Goal: Information Seeking & Learning: Learn about a topic

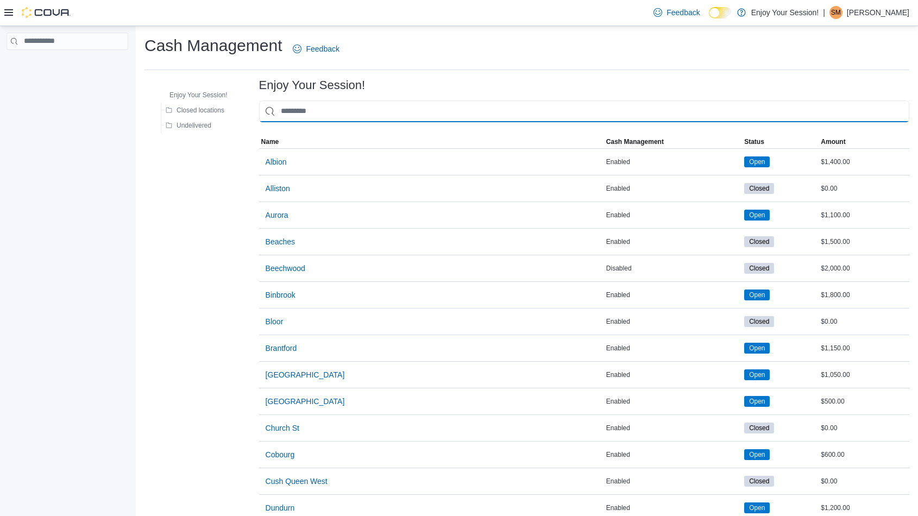
click at [318, 111] on input "This is a search bar. As you type, the results lower in the page will automatic…" at bounding box center [584, 112] width 650 height 22
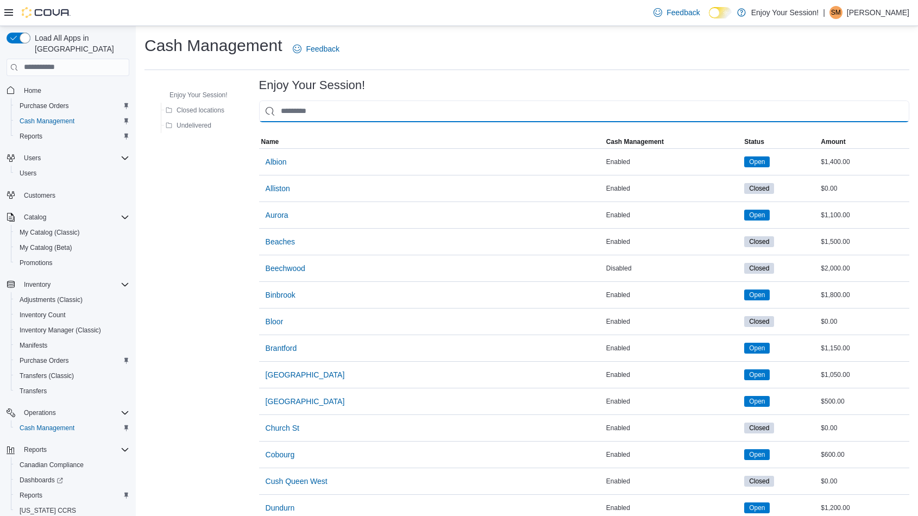
click at [299, 120] on input "This is a search bar. As you type, the results lower in the page will automatic…" at bounding box center [584, 112] width 650 height 22
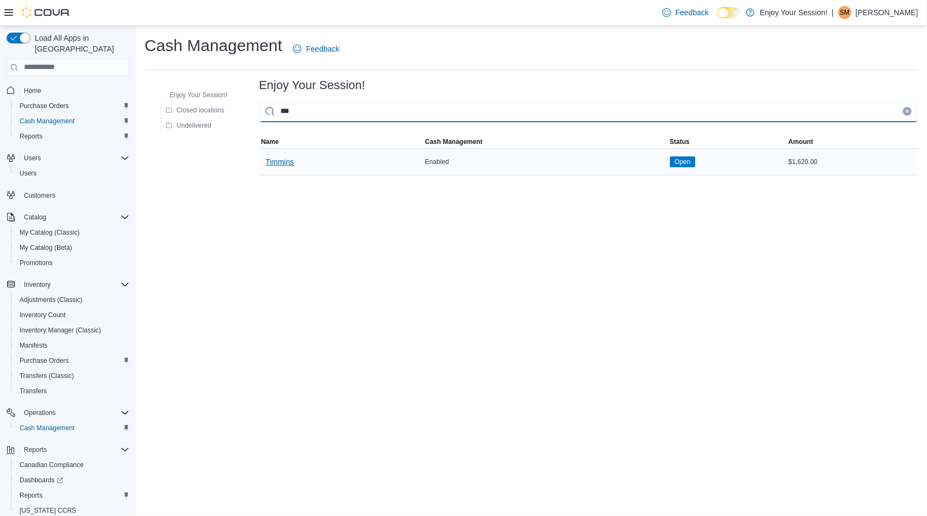
type input "***"
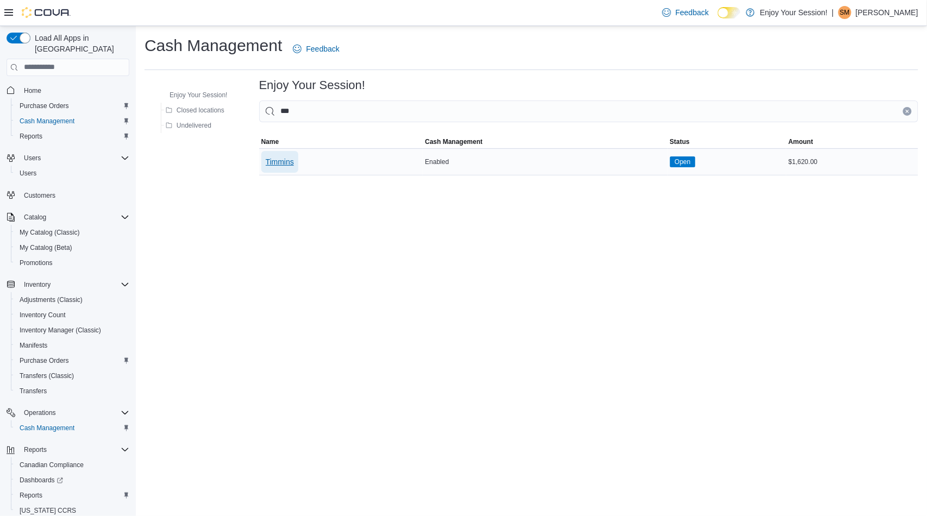
click at [286, 158] on span "Timmins" at bounding box center [280, 162] width 28 height 11
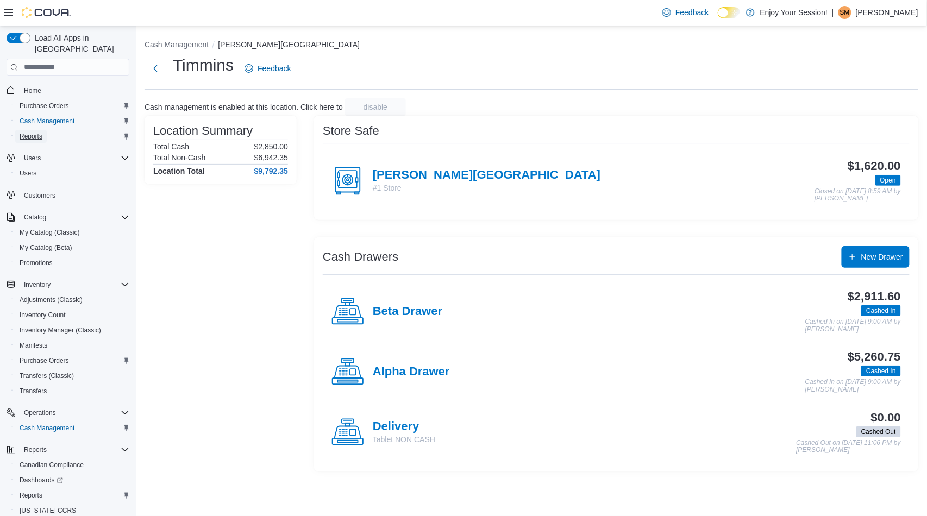
click at [28, 132] on span "Reports" at bounding box center [31, 136] width 23 height 9
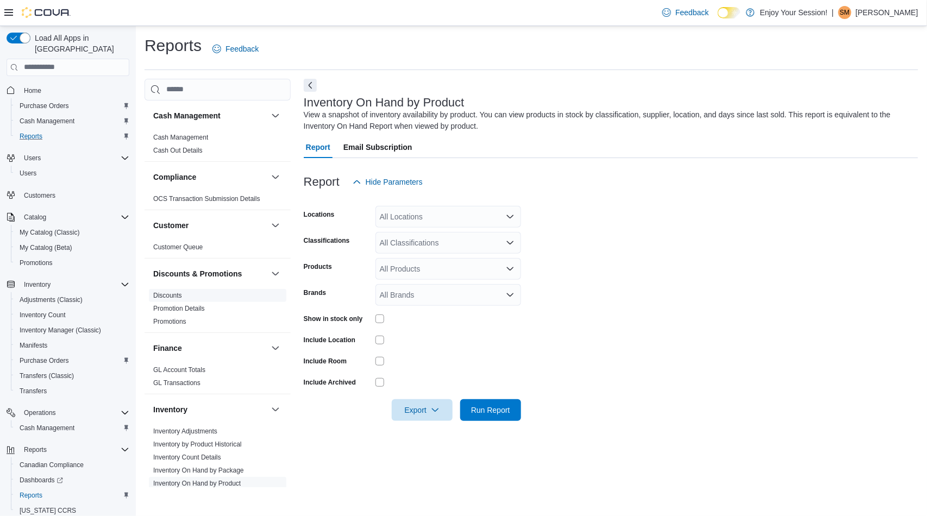
click at [174, 294] on link "Discounts" at bounding box center [167, 296] width 29 height 8
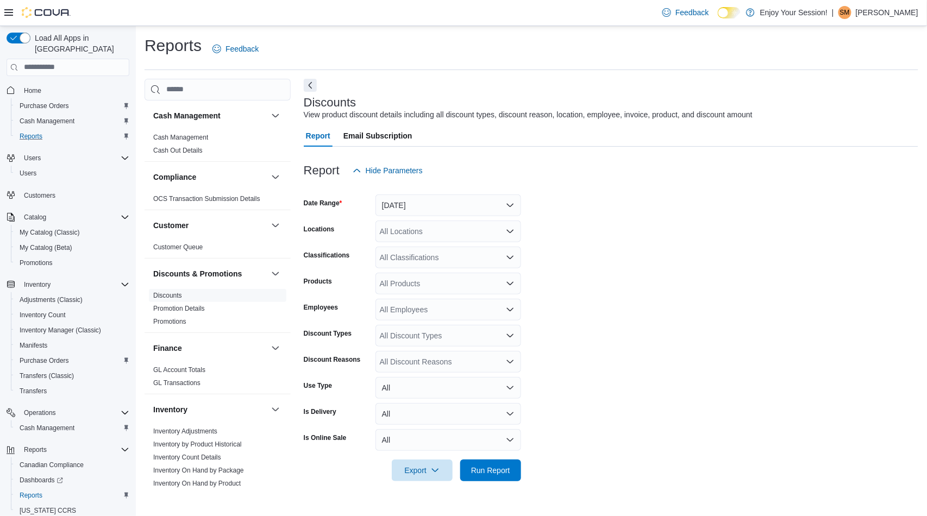
click at [410, 227] on div "All Locations" at bounding box center [449, 232] width 146 height 22
type input "***"
click at [421, 250] on span "Timmins" at bounding box center [413, 249] width 28 height 11
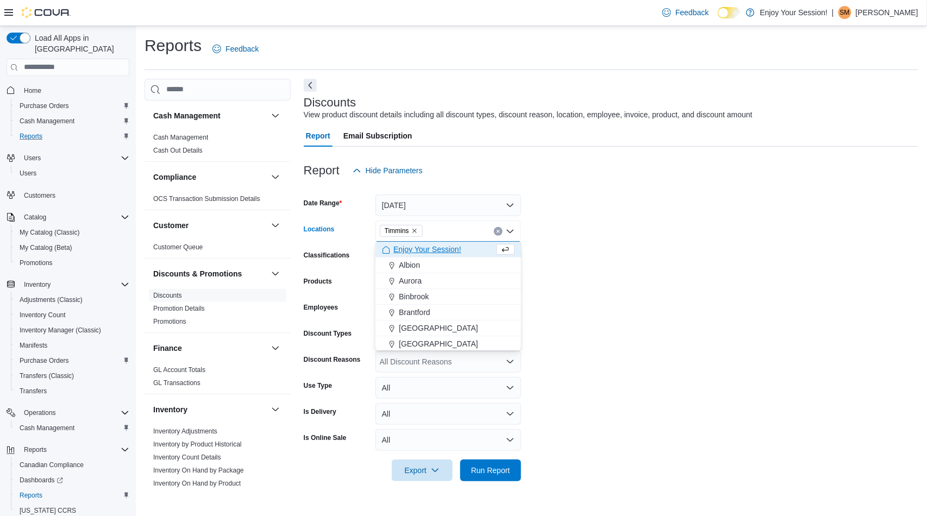
click at [643, 278] on form "Date Range Yesterday Locations Timmins Combo box. Selected. Timmins. Press Back…" at bounding box center [611, 332] width 615 height 300
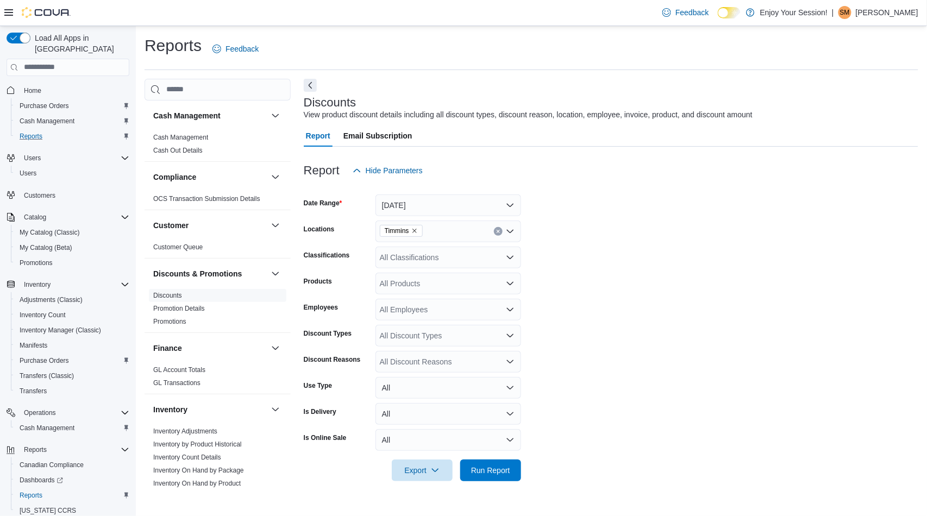
click at [456, 260] on div "All Classifications" at bounding box center [449, 258] width 146 height 22
click at [583, 316] on form "Date Range Yesterday Locations Timmins Classifications All Classifications Comb…" at bounding box center [611, 332] width 615 height 300
click at [421, 309] on div "All Employees" at bounding box center [449, 310] width 146 height 22
type input "******"
click at [416, 327] on span "[PERSON_NAME]" at bounding box center [448, 327] width 133 height 11
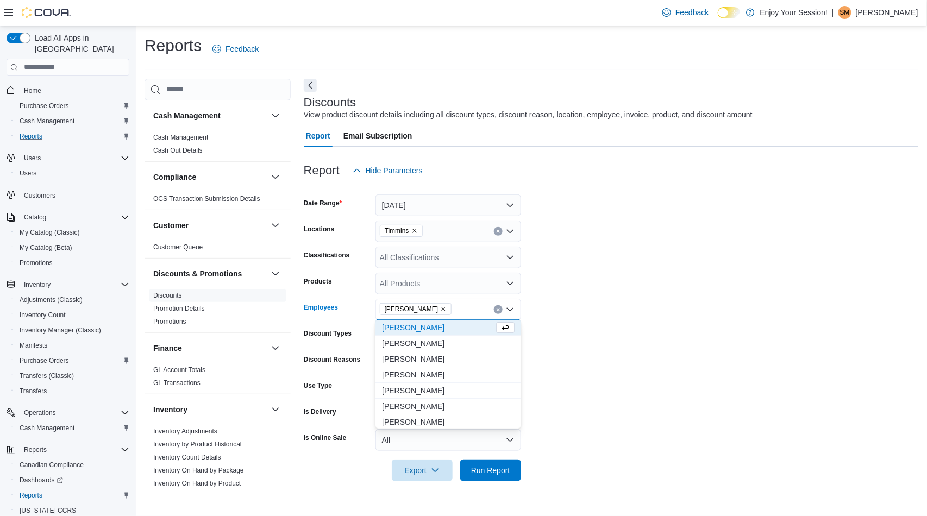
click at [577, 361] on form "Date Range Yesterday Locations Timmins Classifications All Classifications Prod…" at bounding box center [611, 332] width 615 height 300
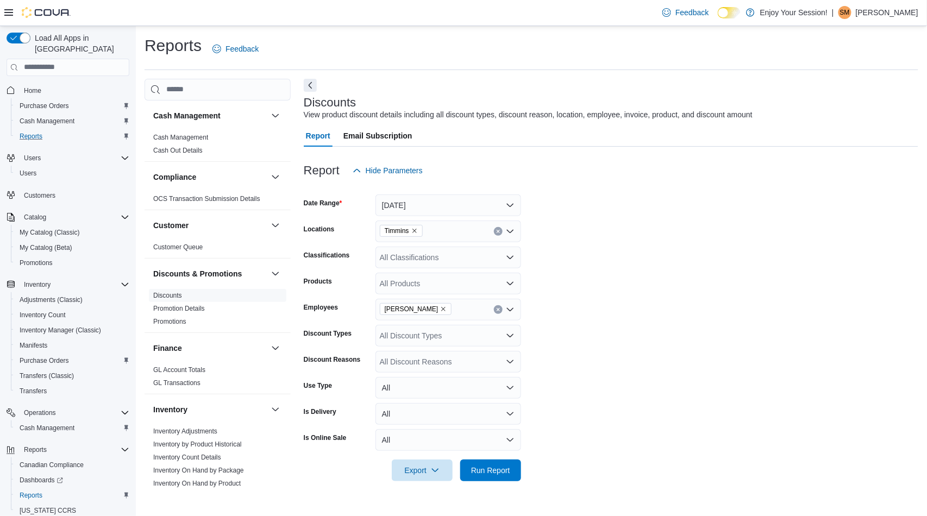
click at [462, 341] on div "All Discount Types" at bounding box center [449, 336] width 146 height 22
click at [592, 352] on form "Date Range Yesterday Locations Timmins Classifications All Classifications Prod…" at bounding box center [611, 332] width 615 height 300
click at [455, 364] on div "All Discount Reasons" at bounding box center [449, 362] width 146 height 22
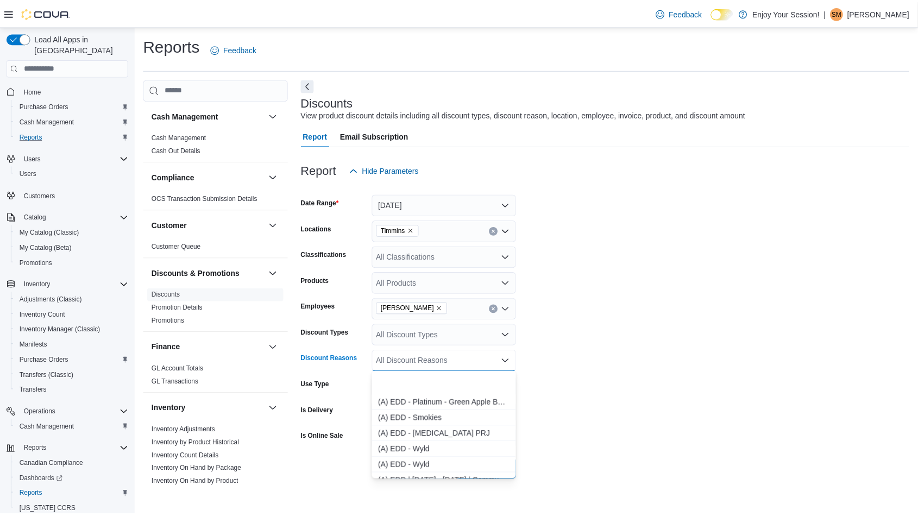
scroll to position [966, 0]
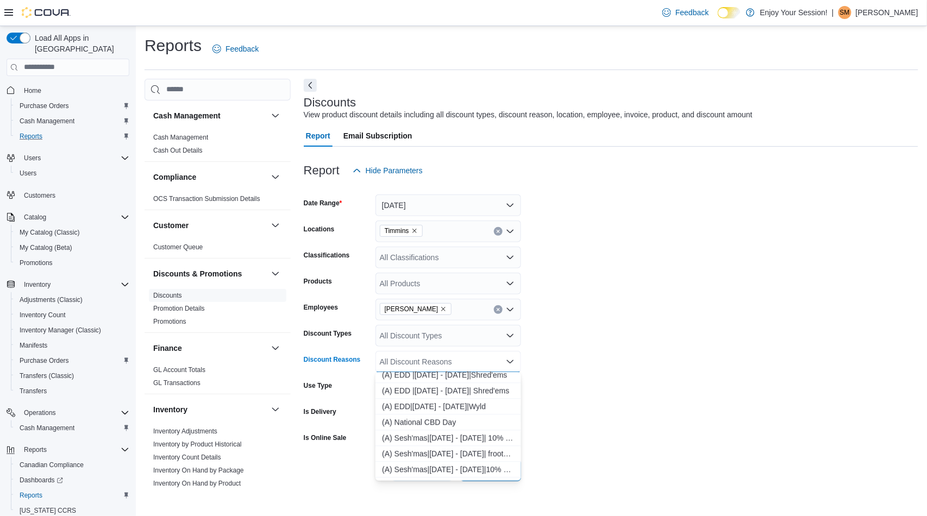
click at [598, 399] on form "Date Range Yesterday Locations Timmins Classifications All Classifications Prod…" at bounding box center [611, 332] width 615 height 300
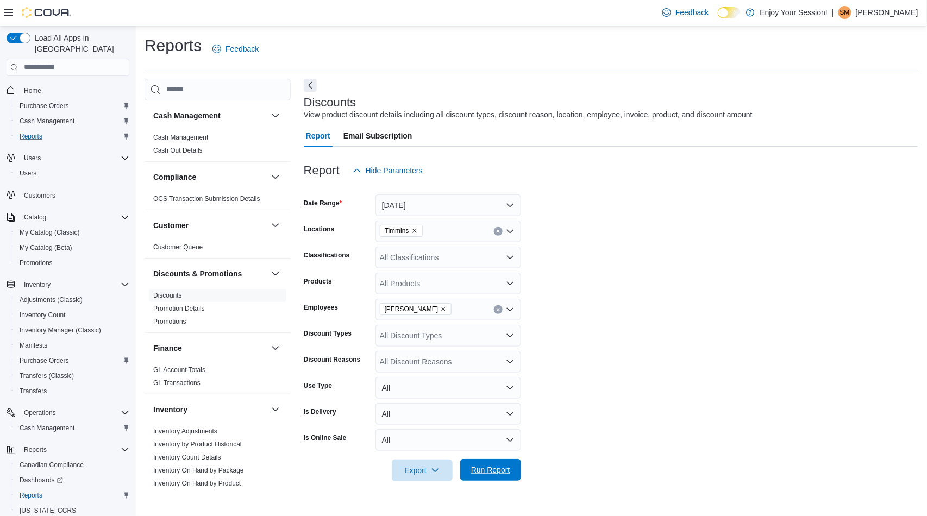
click at [504, 468] on span "Run Report" at bounding box center [490, 470] width 39 height 11
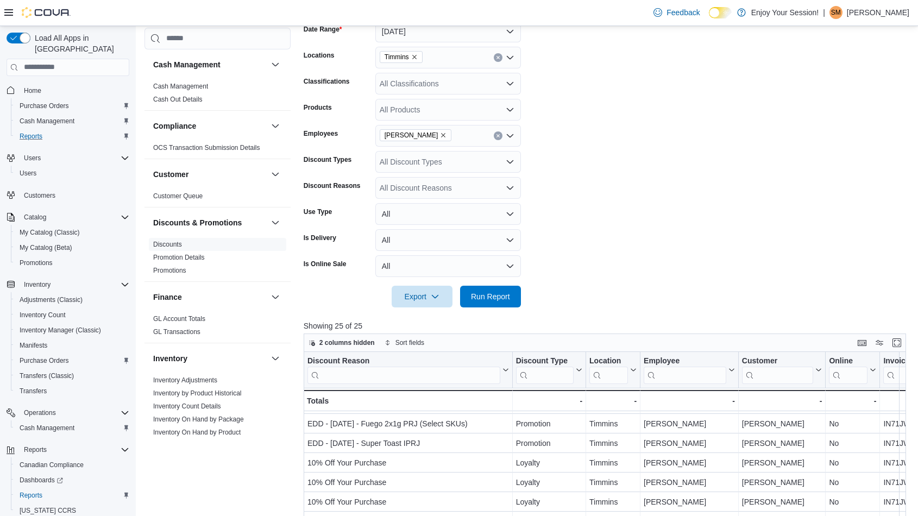
scroll to position [110, 0]
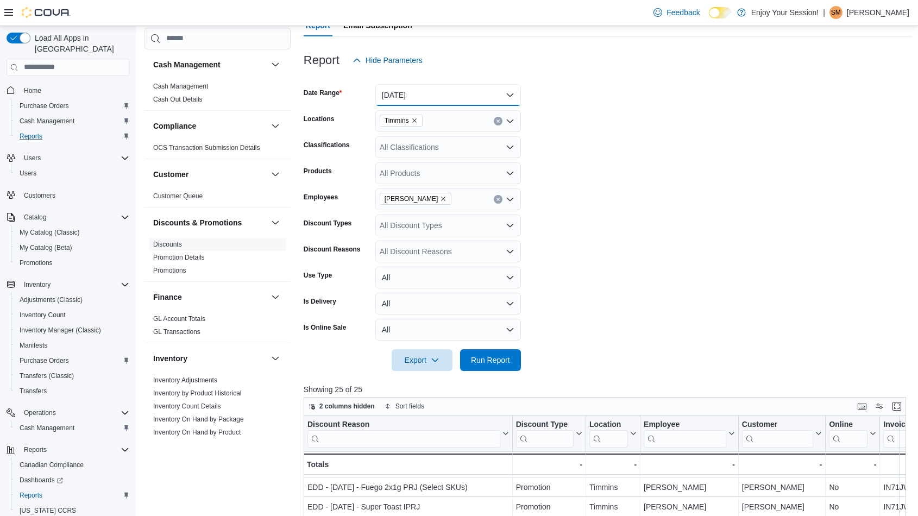
click at [441, 89] on button "Yesterday" at bounding box center [449, 95] width 146 height 22
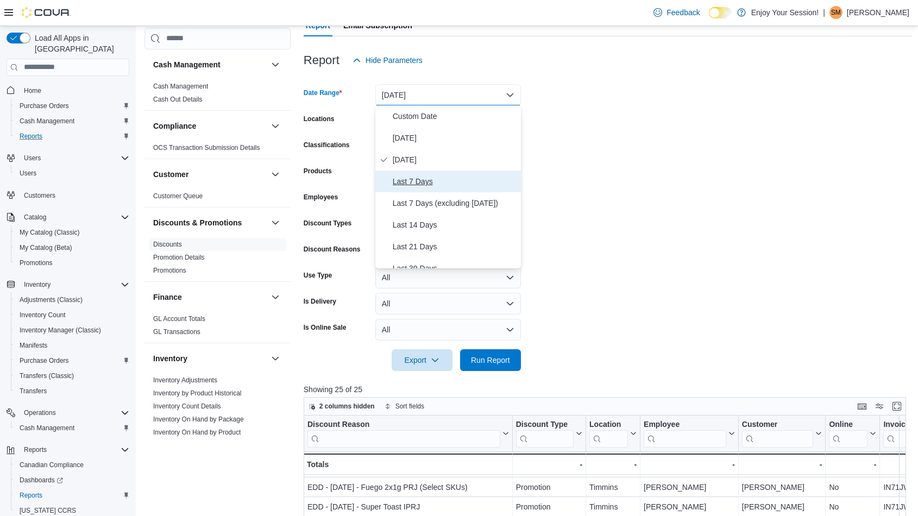
click at [412, 183] on span "Last 7 Days" at bounding box center [455, 181] width 124 height 13
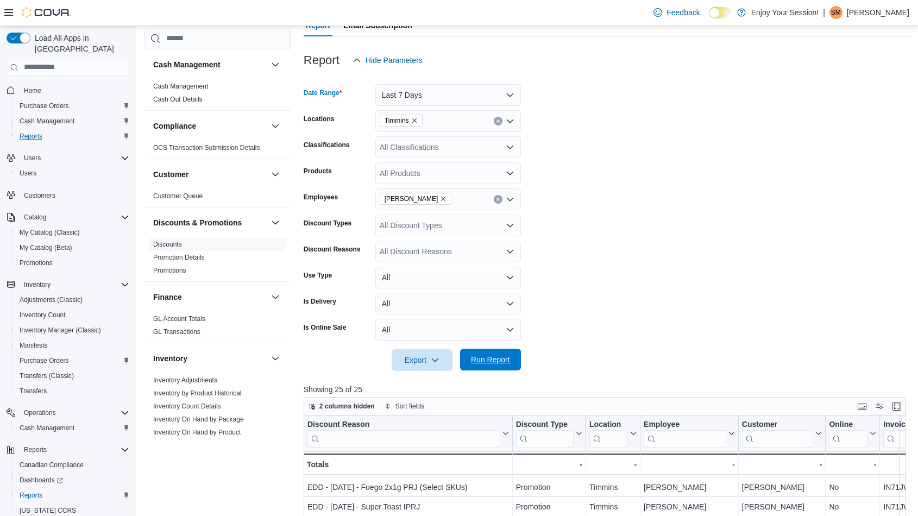
click at [502, 359] on span "Run Report" at bounding box center [490, 359] width 39 height 11
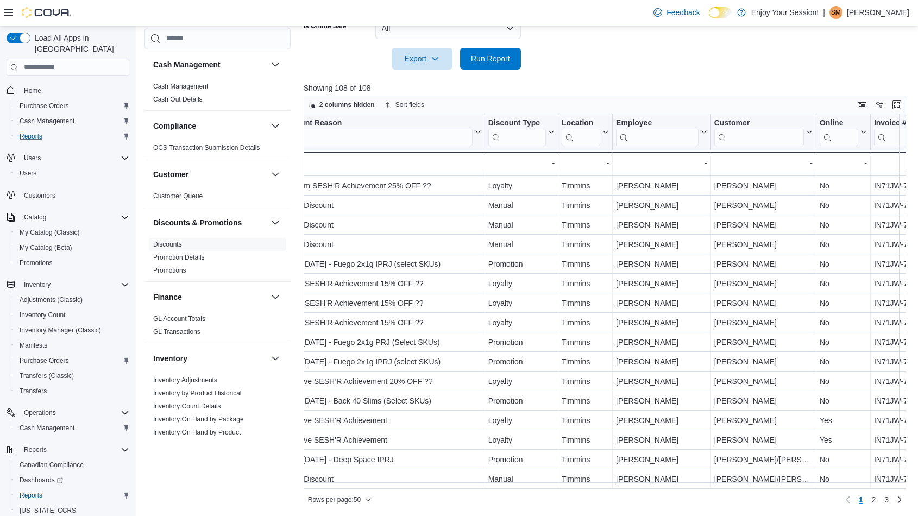
scroll to position [668, 0]
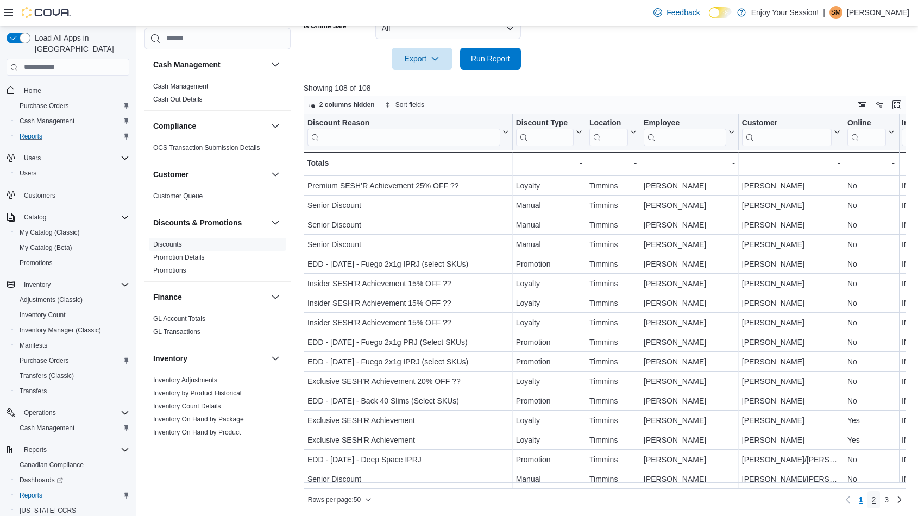
click at [877, 497] on span "2" at bounding box center [874, 500] width 4 height 11
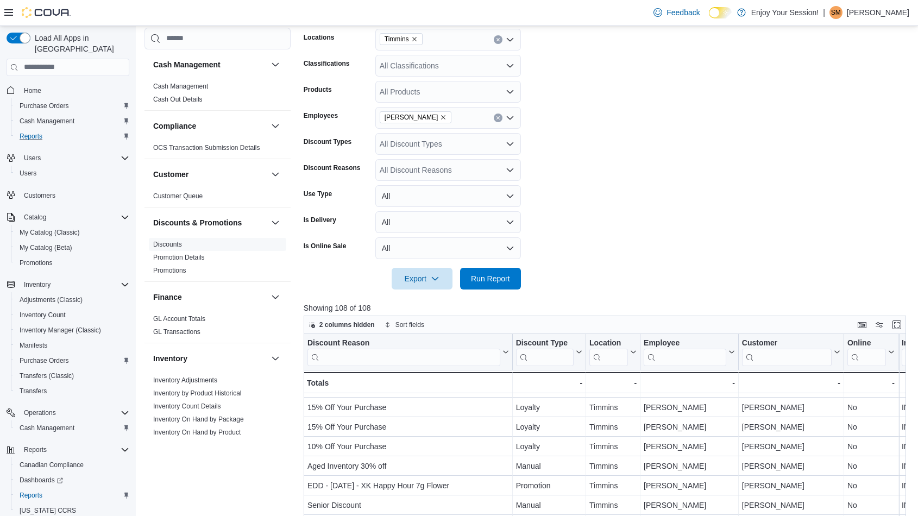
scroll to position [171, 0]
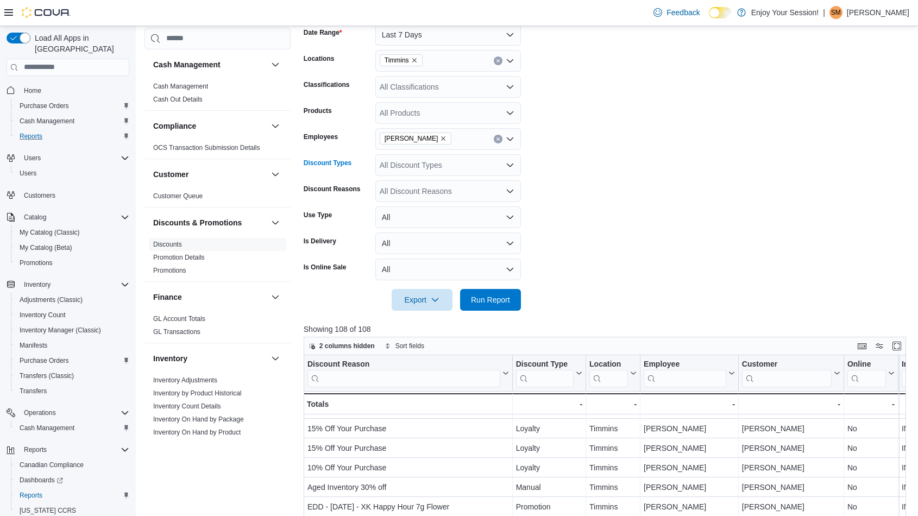
click at [458, 164] on div "All Discount Types" at bounding box center [449, 165] width 146 height 22
click at [401, 198] on span "Manual" at bounding box center [448, 198] width 133 height 11
click at [621, 210] on form "Date Range Last 7 Days Locations Timmins Classifications All Classifications Pr…" at bounding box center [608, 161] width 609 height 300
click at [480, 211] on button "All" at bounding box center [449, 218] width 146 height 22
click at [568, 237] on form "Date Range Last 7 Days Locations Timmins Classifications All Classifications Pr…" at bounding box center [608, 161] width 609 height 300
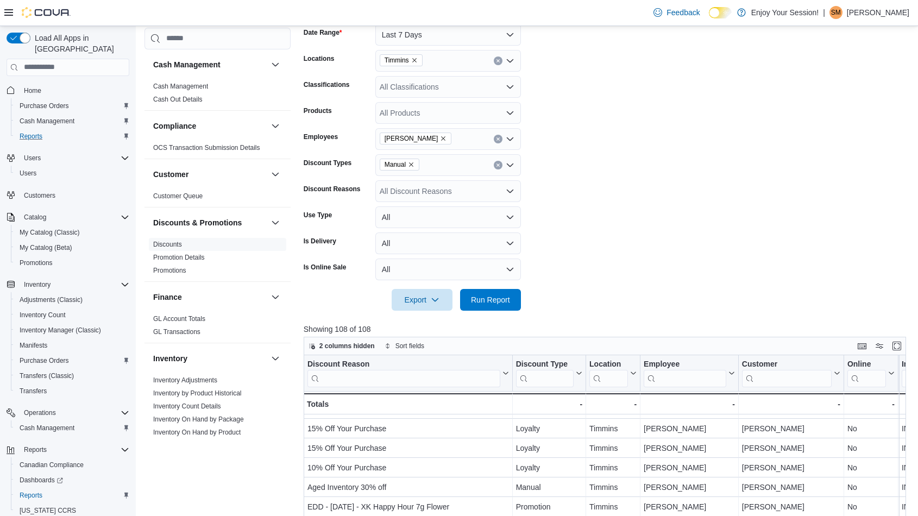
click at [439, 87] on div "All Classifications" at bounding box center [449, 87] width 146 height 22
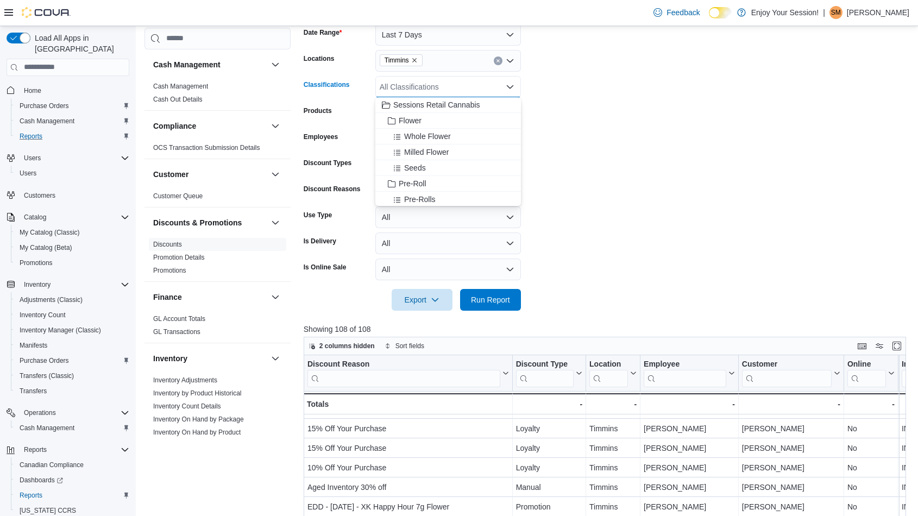
click at [618, 138] on form "Date Range Last 7 Days Locations Timmins Classifications All Classifications Co…" at bounding box center [608, 161] width 609 height 300
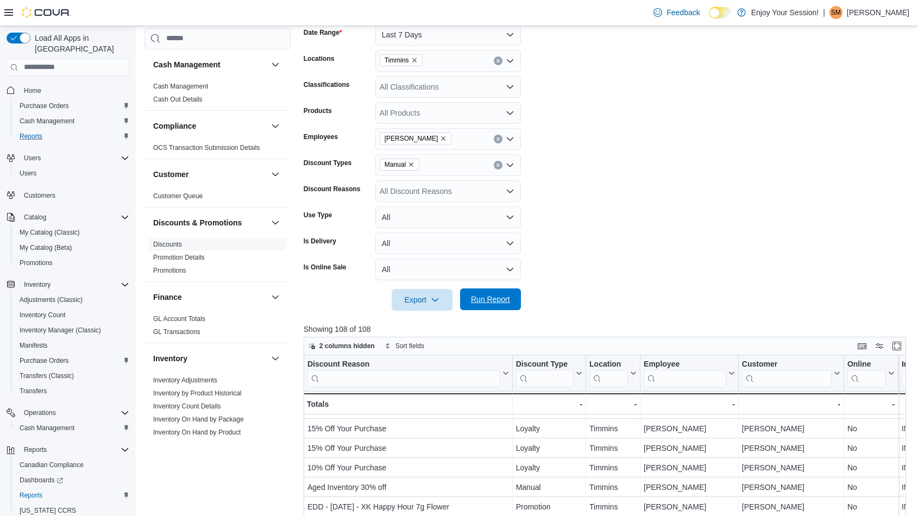
click at [506, 296] on span "Run Report" at bounding box center [490, 299] width 39 height 11
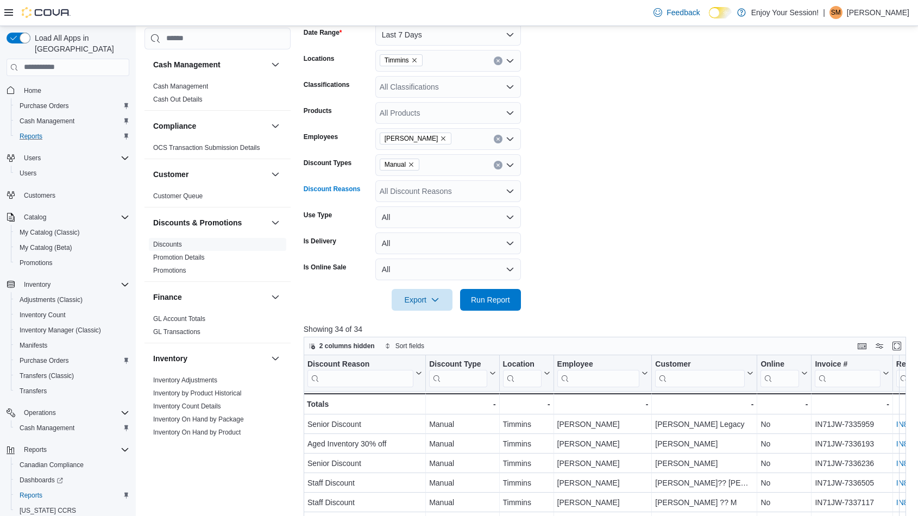
click at [482, 190] on div "All Discount Reasons" at bounding box center [449, 191] width 146 height 22
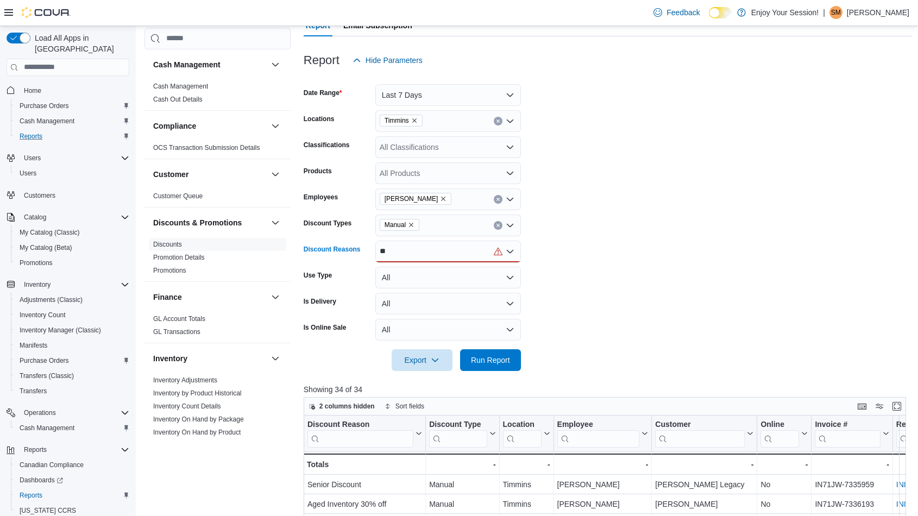
scroll to position [121, 0]
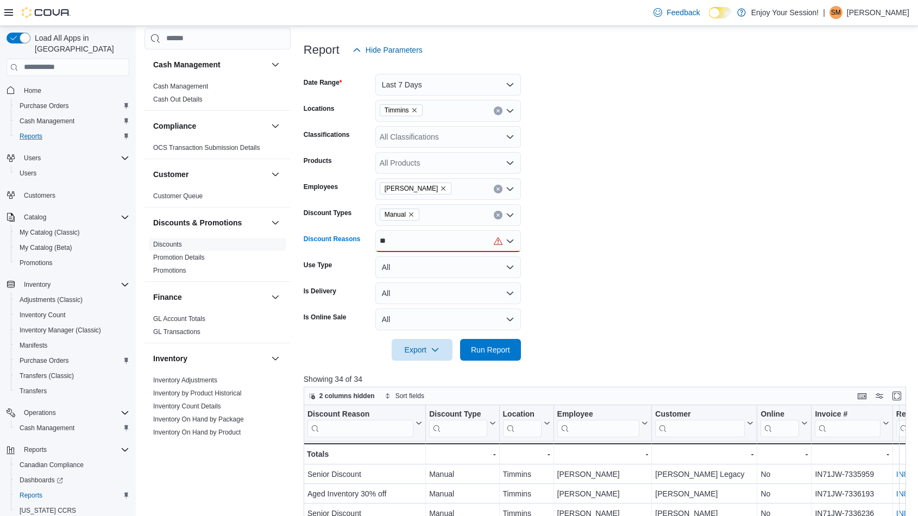
type input "**"
click at [511, 241] on icon "Open list of options" at bounding box center [510, 240] width 7 height 3
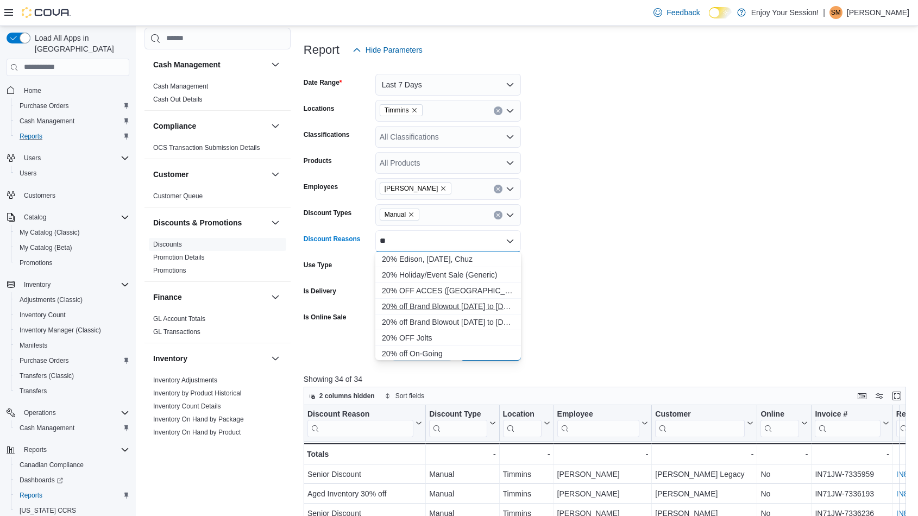
scroll to position [60, 0]
click at [445, 305] on span "20% Off Your Purchase" at bounding box center [448, 309] width 133 height 11
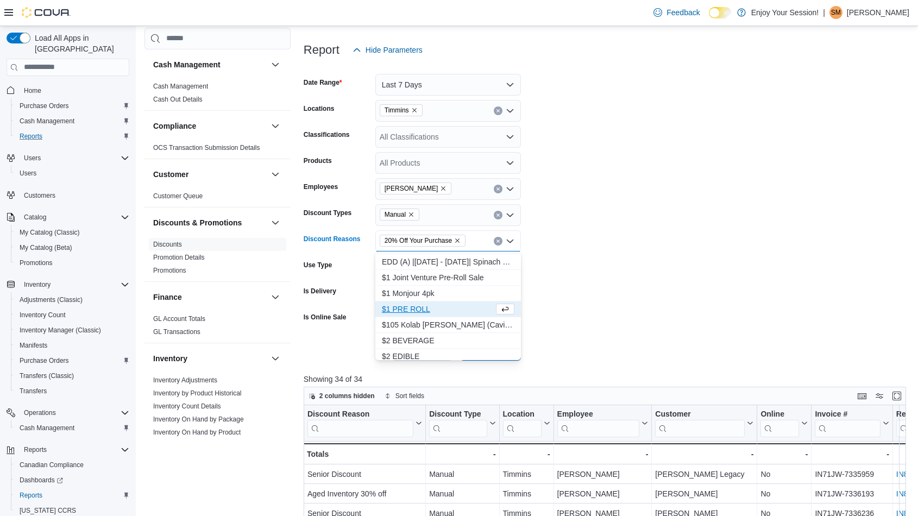
click at [595, 304] on form "Date Range Last 7 Days Locations Timmins Classifications All Classifications Pr…" at bounding box center [608, 211] width 609 height 300
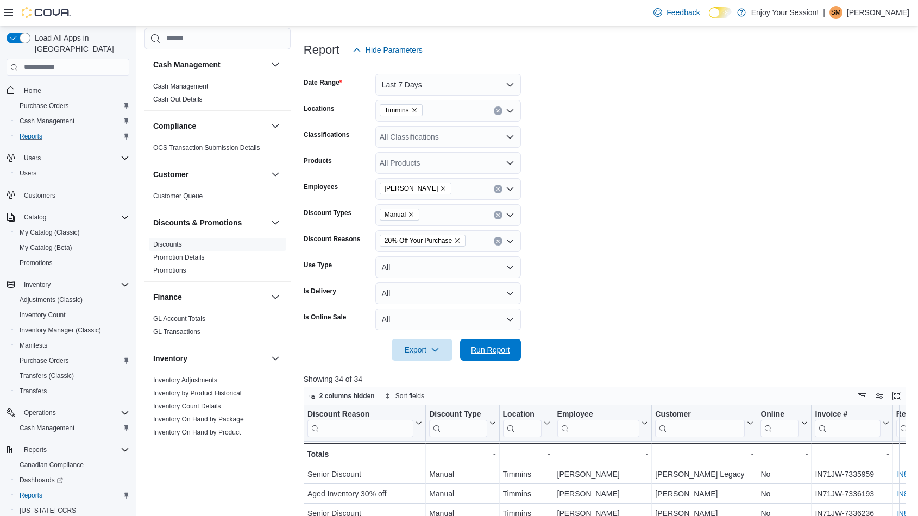
click at [496, 354] on span "Run Report" at bounding box center [490, 350] width 39 height 11
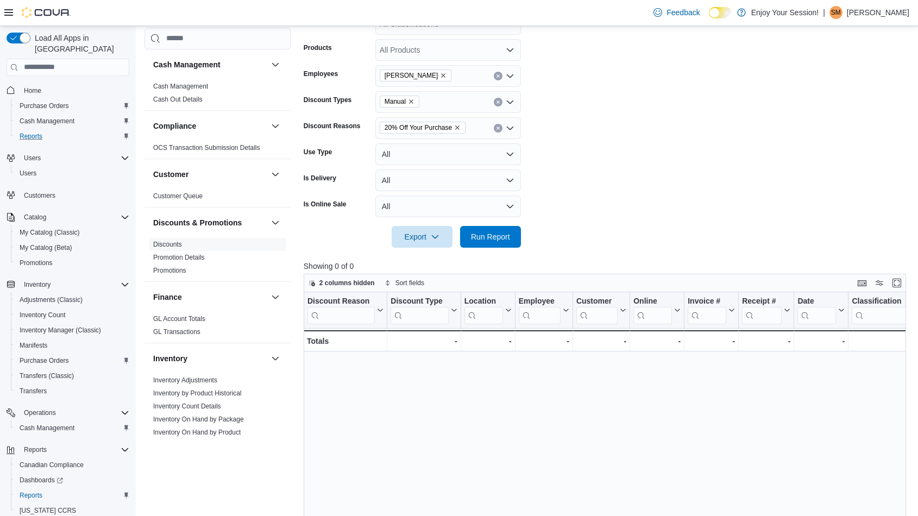
scroll to position [241, 0]
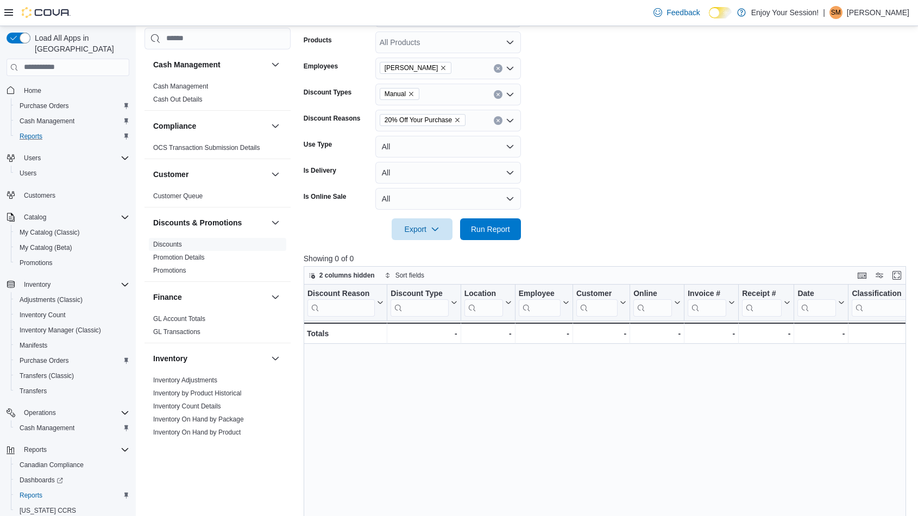
click at [498, 118] on icon "Clear input" at bounding box center [498, 120] width 4 height 4
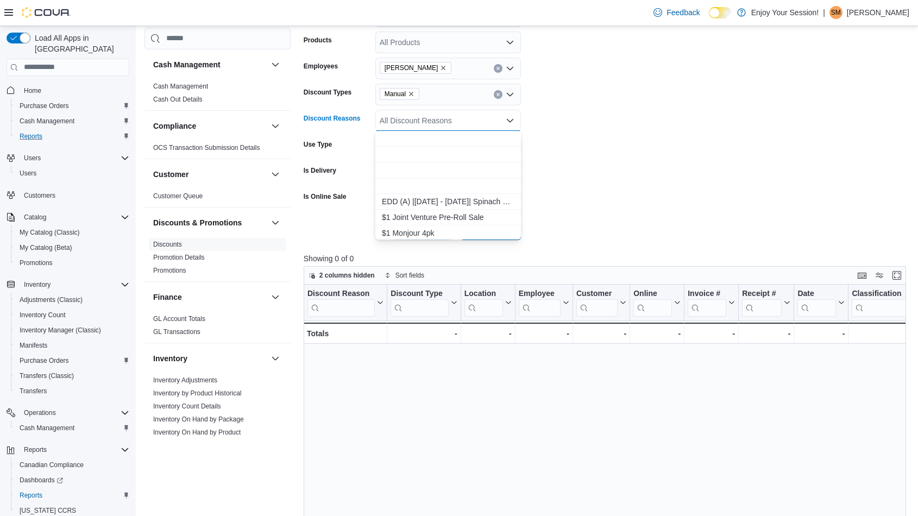
type input "*"
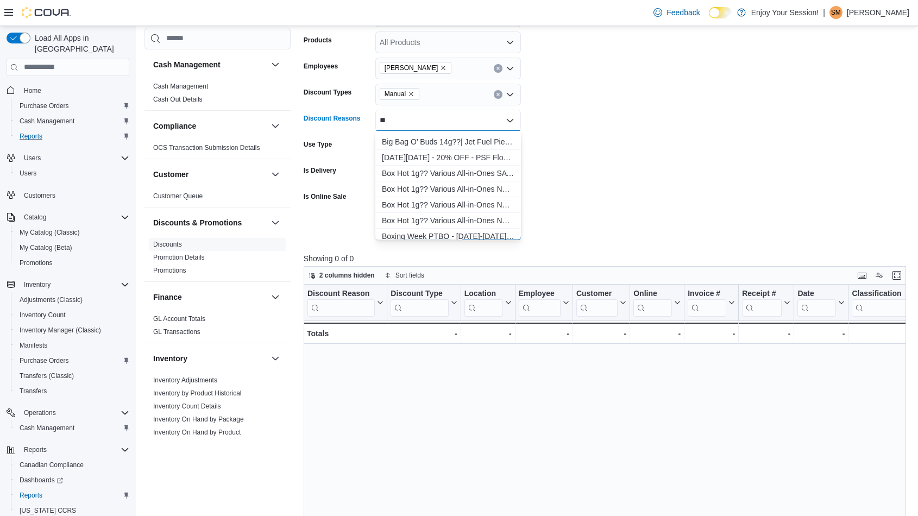
scroll to position [845, 0]
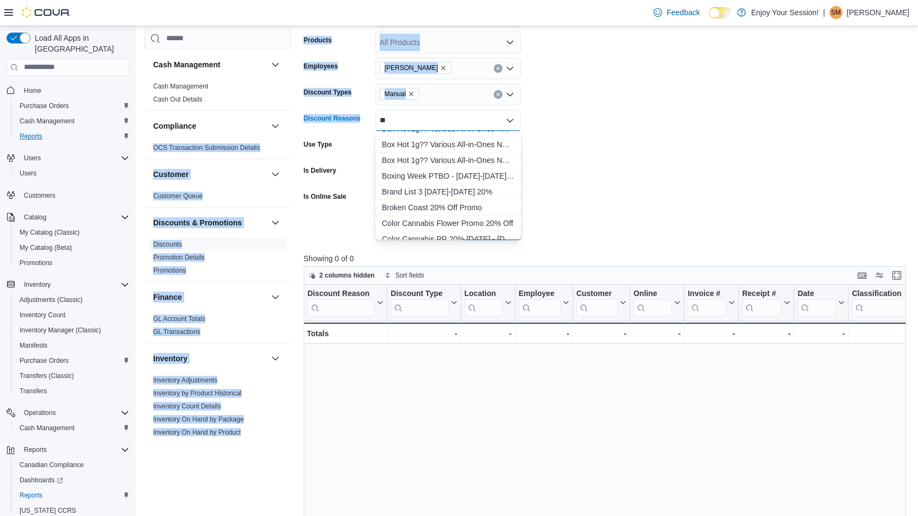
drag, startPoint x: 409, startPoint y: 123, endPoint x: 232, endPoint y: 118, distance: 177.2
click at [232, 118] on div "Cash Management Cash Management Cash Out Details Compliance OCS Transaction Sub…" at bounding box center [529, 259] width 768 height 842
click at [598, 130] on form "Date Range Last 7 Days Locations Timmins Classifications All Classifications Pr…" at bounding box center [608, 90] width 609 height 300
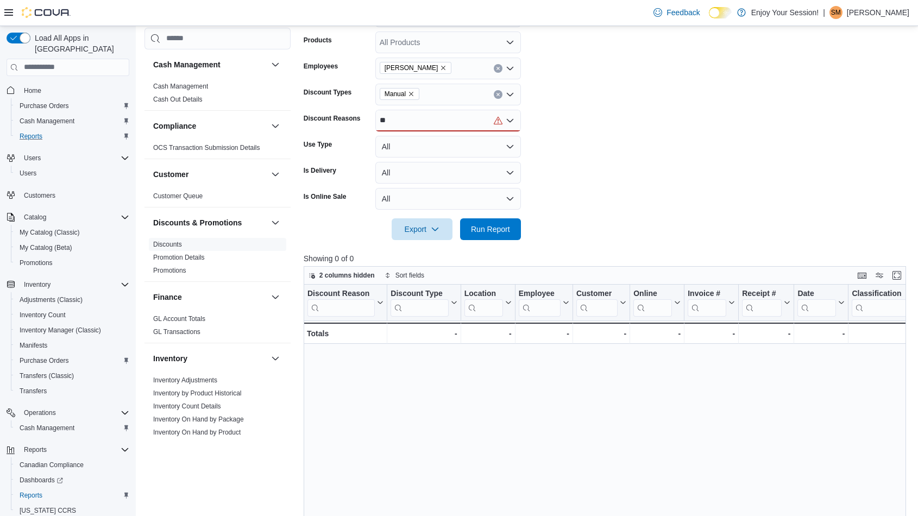
click at [439, 121] on div "**" at bounding box center [449, 121] width 146 height 22
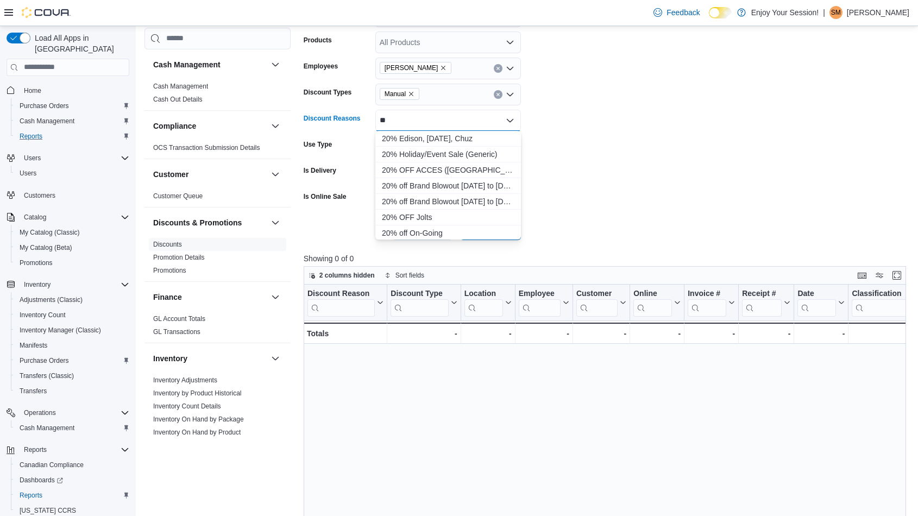
type input "*"
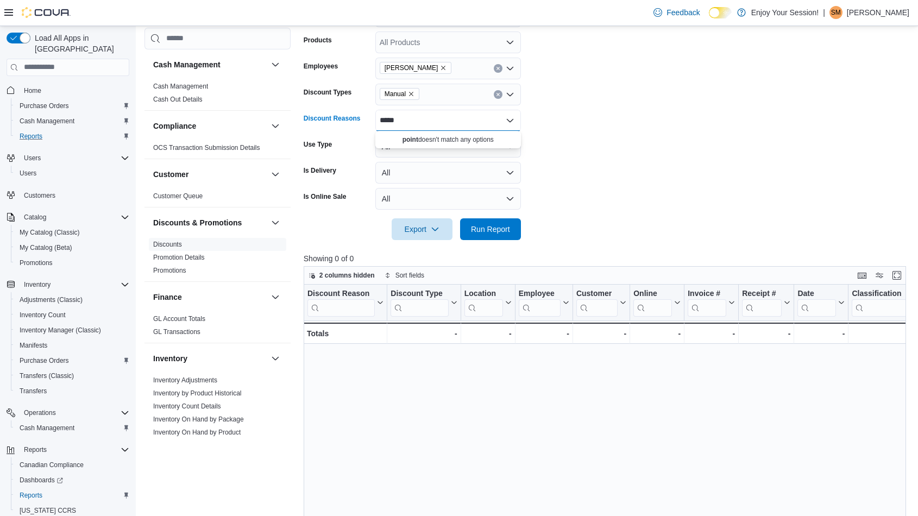
click at [670, 165] on form "Date Range Last 7 Days Locations Timmins Classifications All Classifications Pr…" at bounding box center [608, 90] width 609 height 300
drag, startPoint x: 458, startPoint y: 116, endPoint x: 349, endPoint y: 116, distance: 108.7
click at [349, 116] on div "Discount Reasons *****" at bounding box center [412, 121] width 217 height 22
click at [461, 112] on div "*****" at bounding box center [449, 121] width 146 height 22
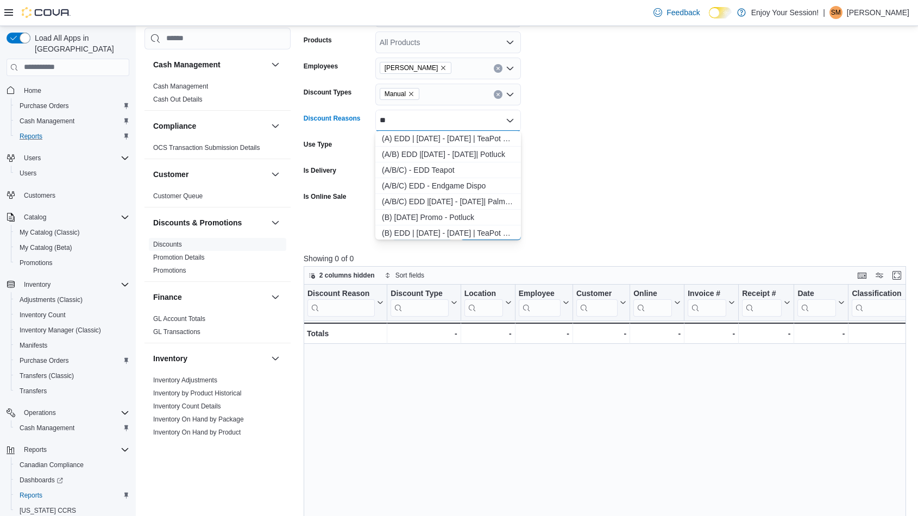
type input "*"
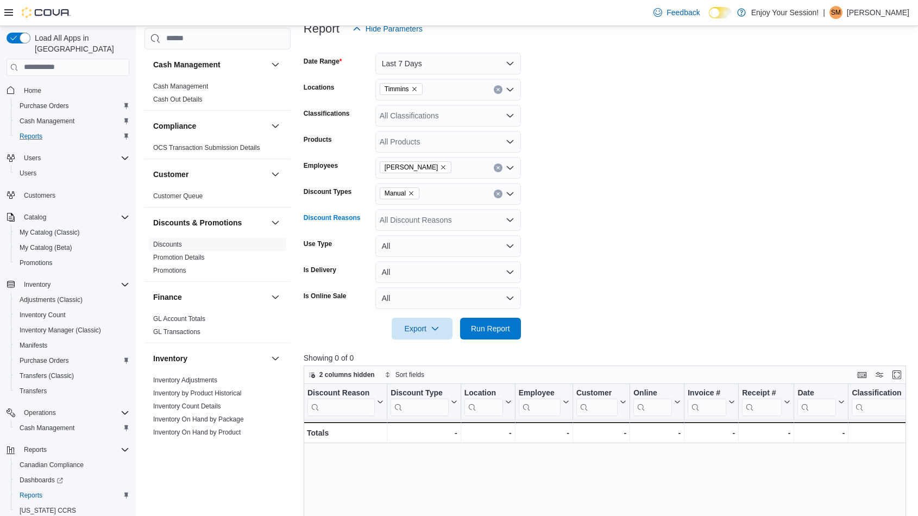
scroll to position [121, 0]
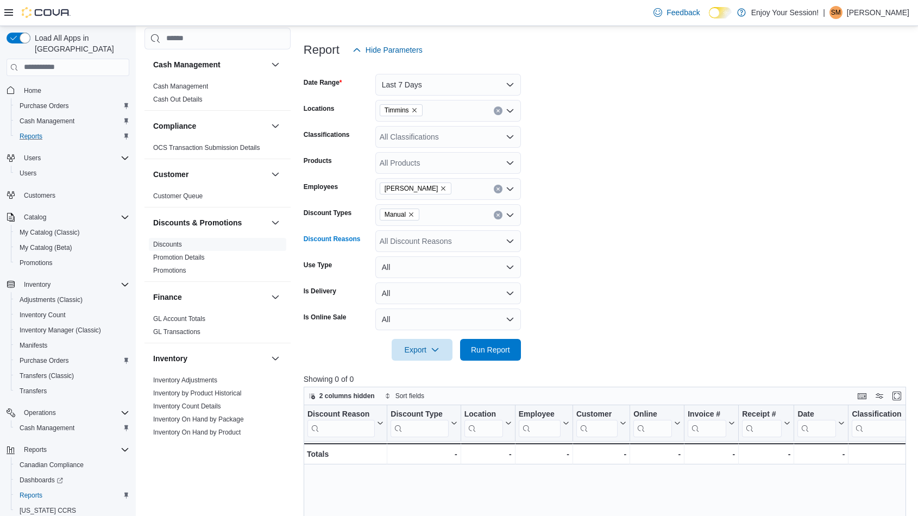
click at [446, 155] on div "All Products" at bounding box center [449, 163] width 146 height 22
click at [577, 194] on form "Date Range Last 7 Days Locations Timmins Classifications All Classifications Pr…" at bounding box center [608, 211] width 609 height 300
click at [447, 187] on icon "Remove Shanon McLenaghan from selection in this group" at bounding box center [443, 188] width 7 height 7
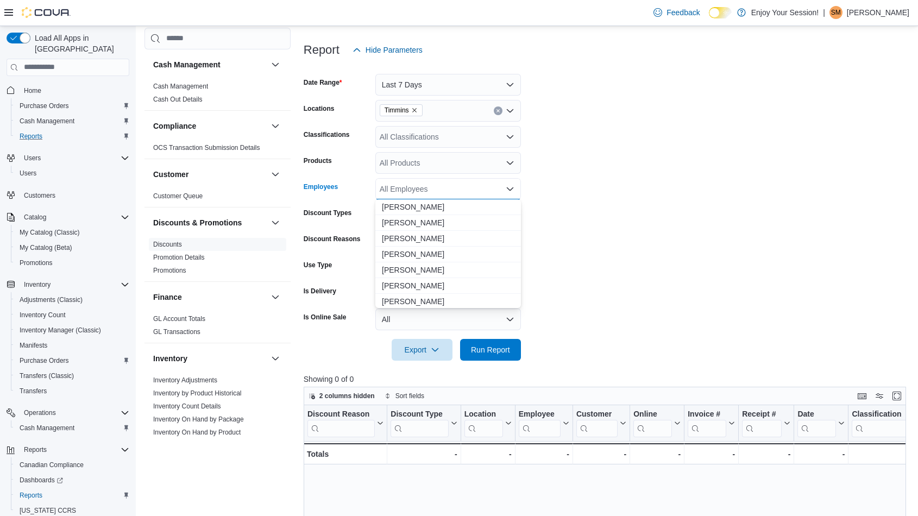
click at [452, 187] on div "All Employees Combo box. Selected. Combo box input. All Employees. Type some te…" at bounding box center [449, 189] width 146 height 22
type input "*****"
click at [389, 256] on span "Jesse Prior" at bounding box center [448, 254] width 133 height 11
click at [589, 305] on form "Date Range Last 7 Days Locations Timmins Classifications All Classifications Pr…" at bounding box center [608, 211] width 609 height 300
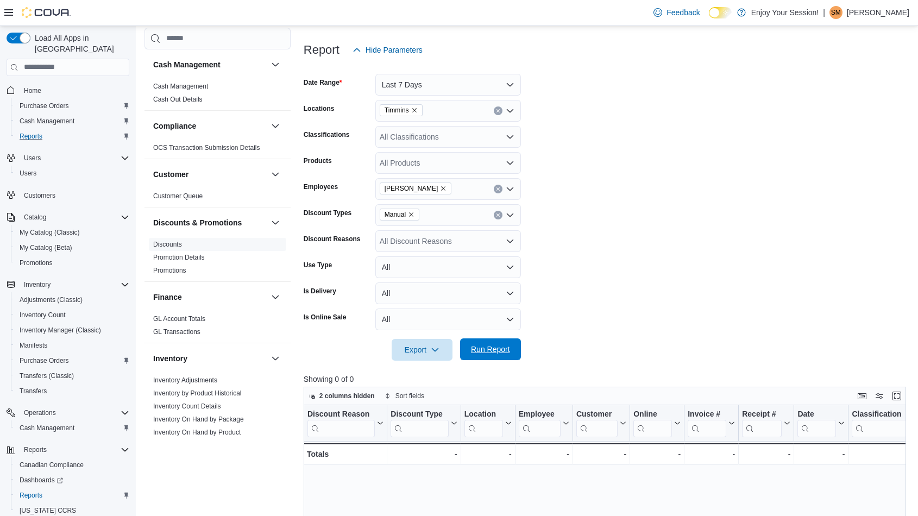
click at [505, 348] on span "Run Report" at bounding box center [490, 349] width 39 height 11
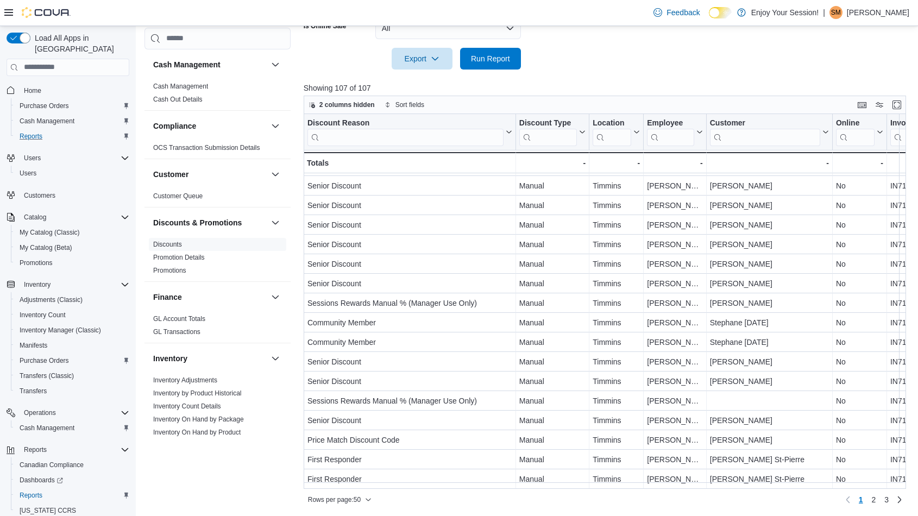
scroll to position [668, 0]
click at [180, 268] on link "Promotions" at bounding box center [169, 270] width 33 height 8
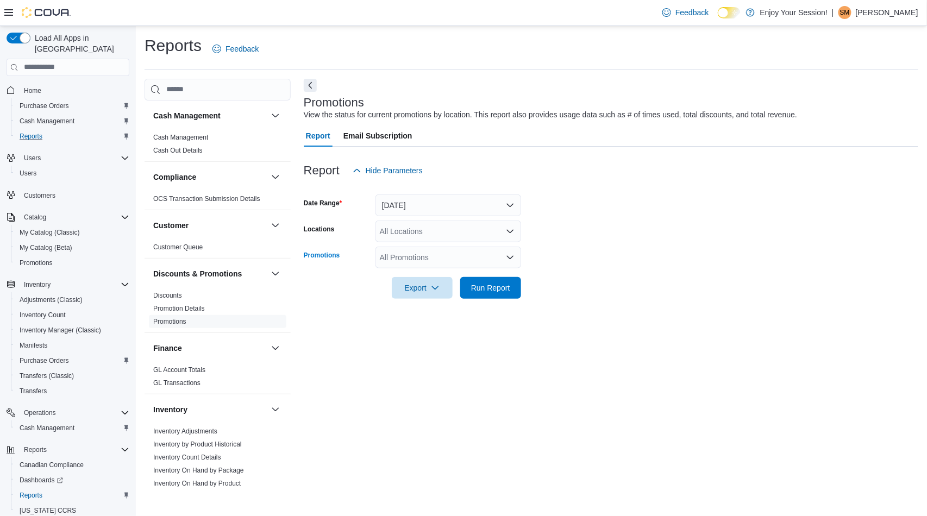
click at [443, 259] on div "All Promotions" at bounding box center [449, 258] width 146 height 22
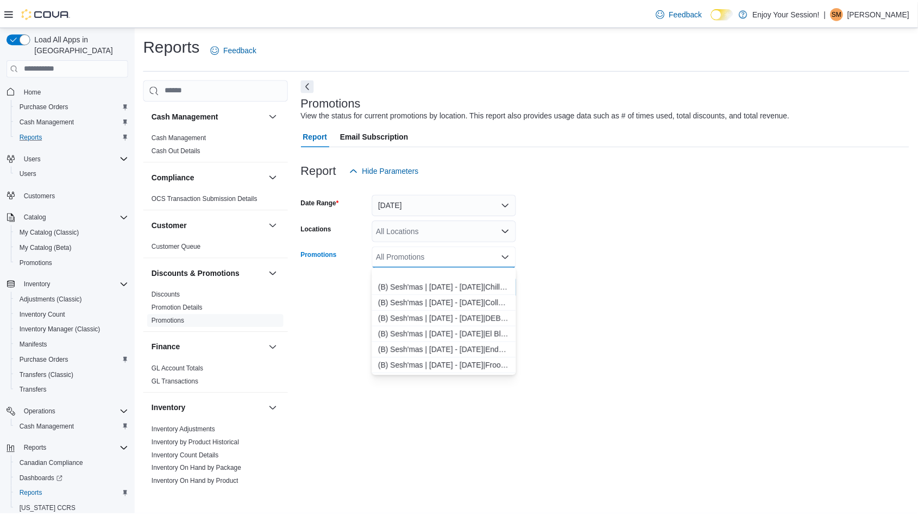
scroll to position [2898, 0]
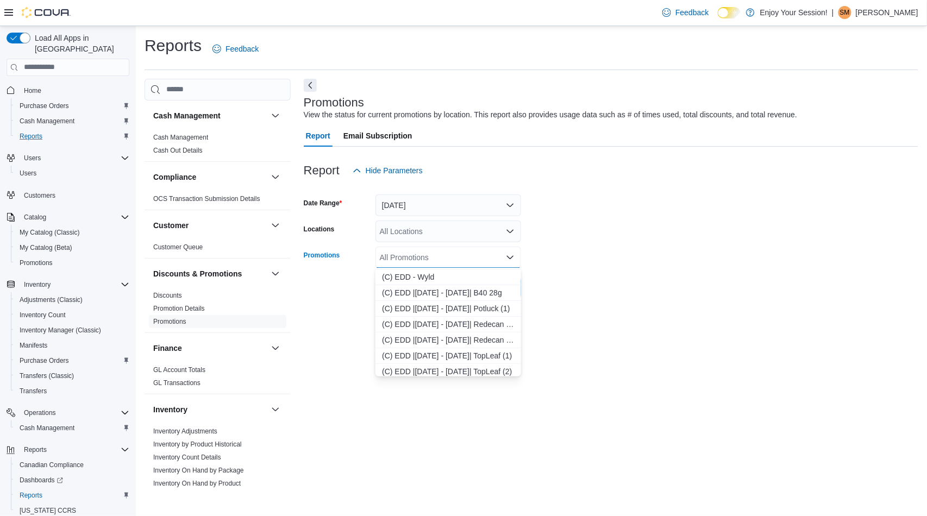
click at [622, 311] on div "Promotions View the status for current promotions by location. This report also…" at bounding box center [611, 283] width 615 height 409
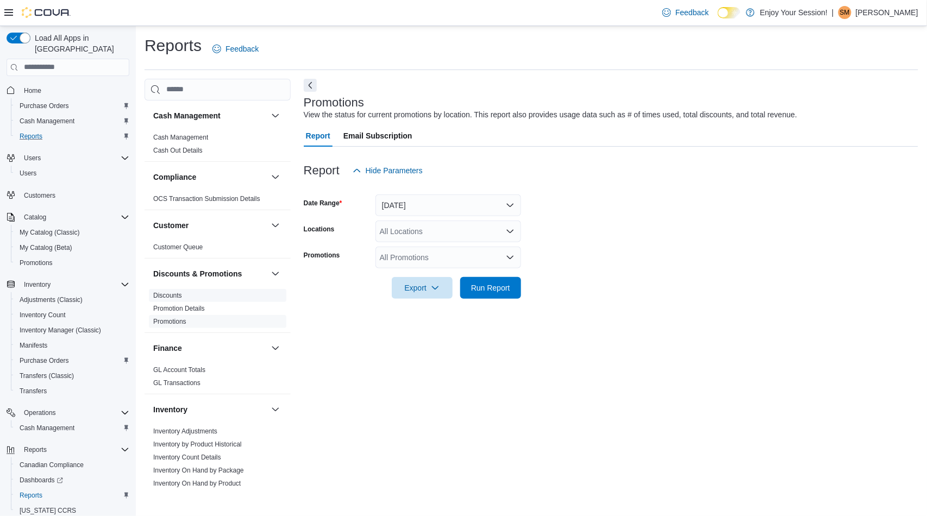
click at [172, 293] on link "Discounts" at bounding box center [167, 296] width 29 height 8
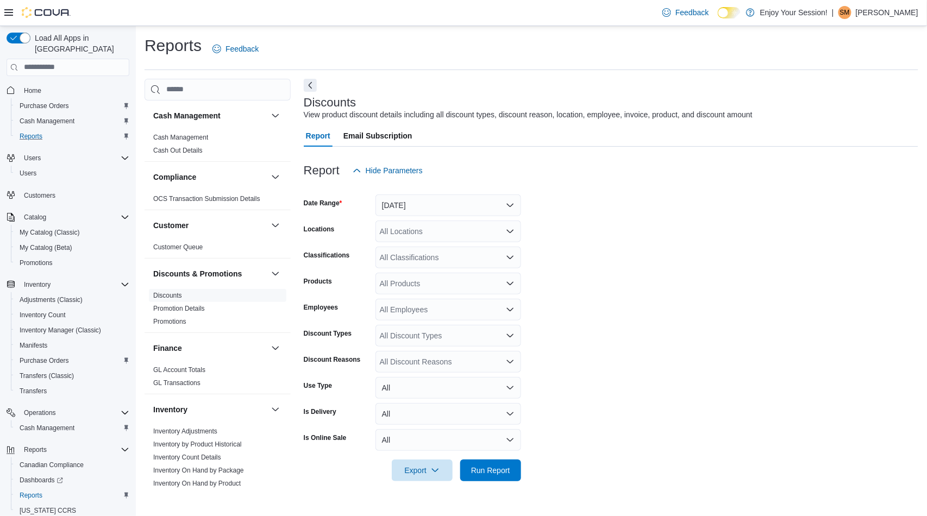
click at [441, 232] on div "All Locations" at bounding box center [449, 232] width 146 height 22
type input "***"
click at [424, 247] on span "Timmins" at bounding box center [413, 249] width 28 height 11
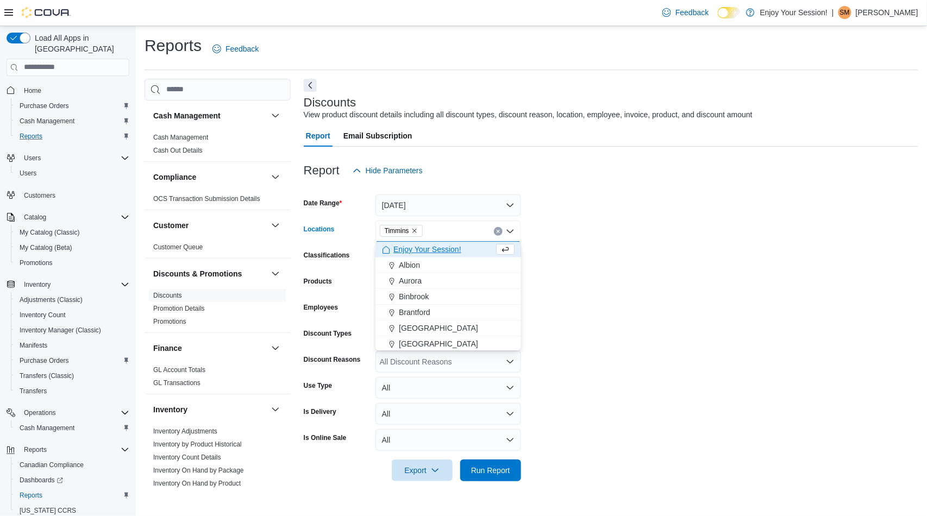
click at [559, 273] on form "Date Range Yesterday Locations Timmins Combo box. Selected. Timmins. Press Back…" at bounding box center [611, 332] width 615 height 300
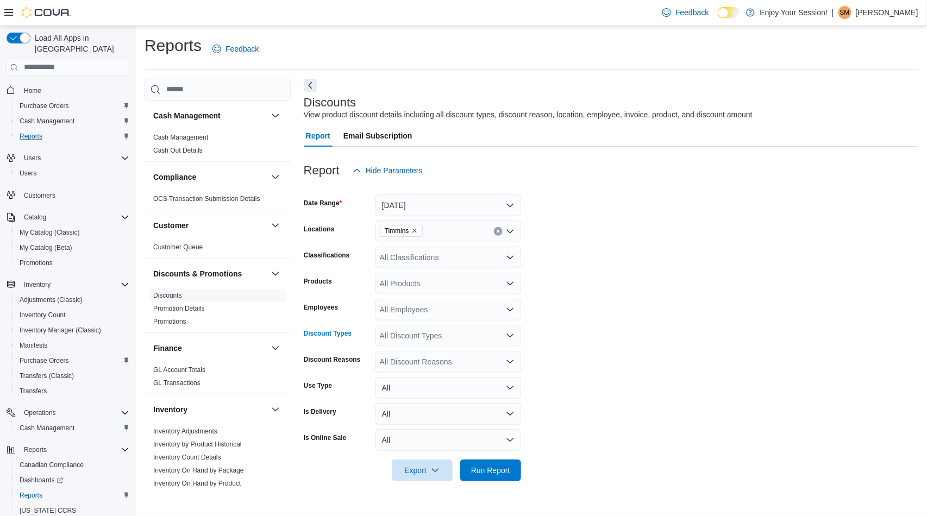
click at [444, 339] on div "All Discount Types" at bounding box center [449, 336] width 146 height 22
click at [399, 354] on span "Loyalty" at bounding box center [448, 353] width 133 height 11
click at [415, 312] on div "All Employees" at bounding box center [449, 310] width 146 height 22
type input "********"
click at [423, 323] on span "[PERSON_NAME]" at bounding box center [448, 327] width 133 height 11
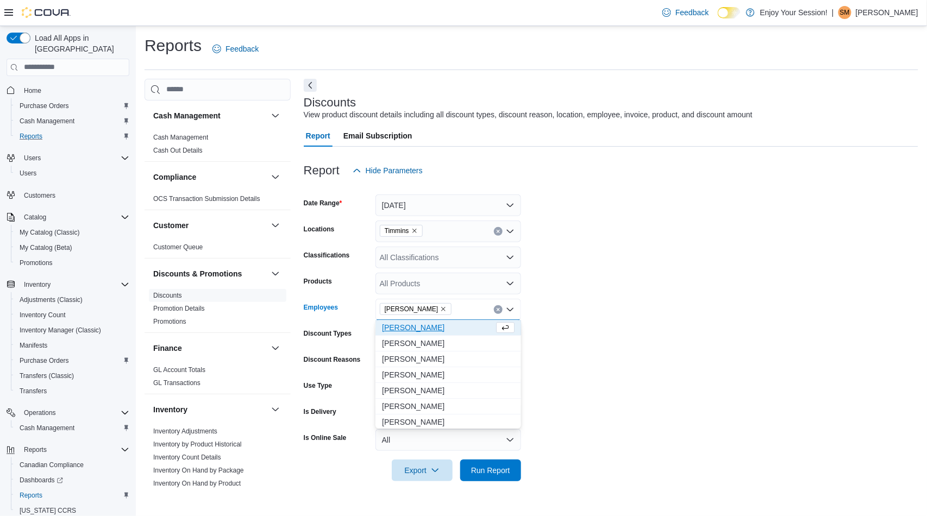
click at [569, 360] on form "Date Range Yesterday Locations Timmins Classifications All Classifications Prod…" at bounding box center [611, 332] width 615 height 300
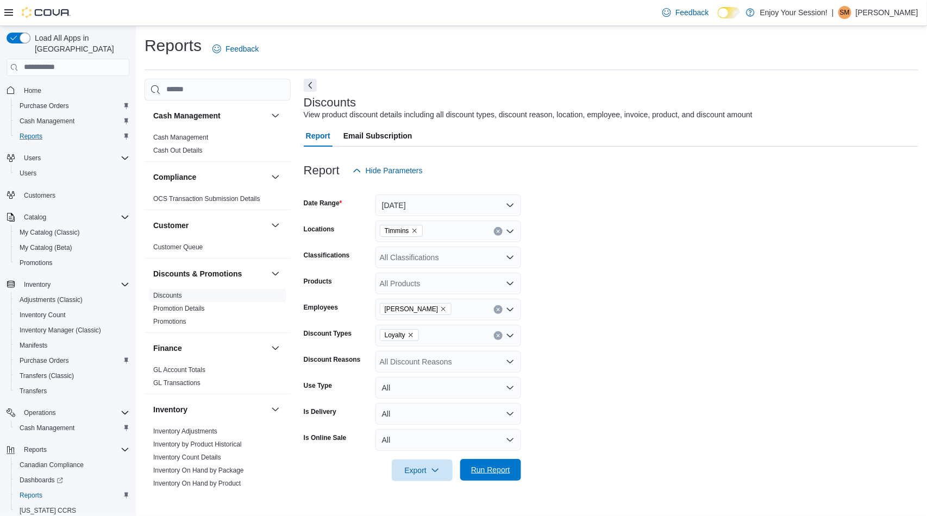
click at [500, 465] on span "Run Report" at bounding box center [490, 470] width 39 height 11
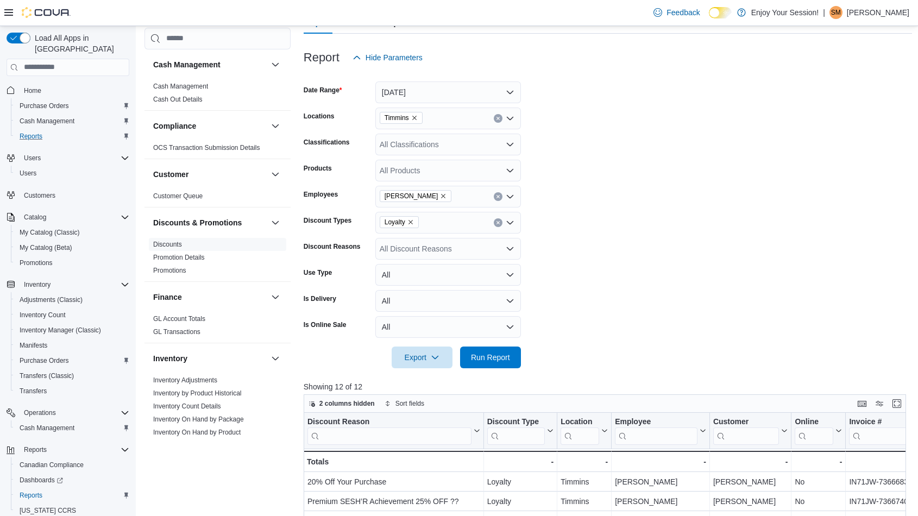
scroll to position [110, 0]
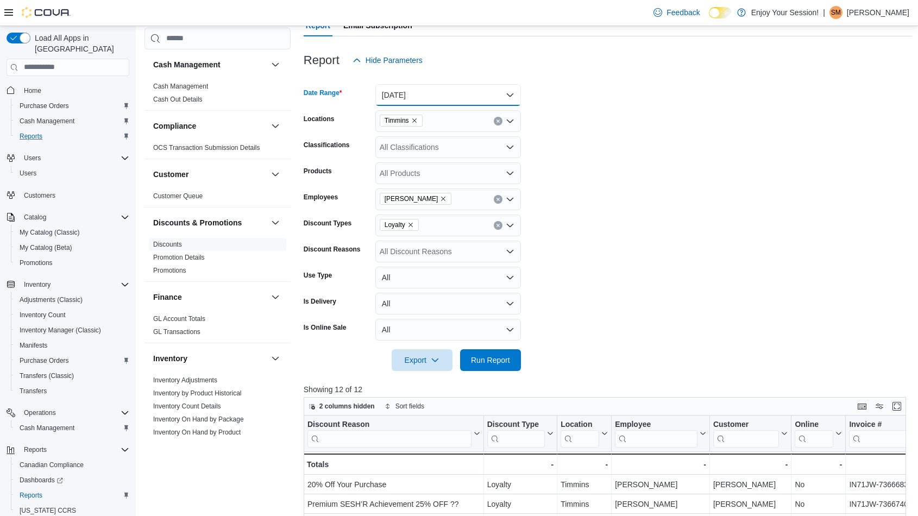
click at [464, 95] on button "Yesterday" at bounding box center [449, 95] width 146 height 22
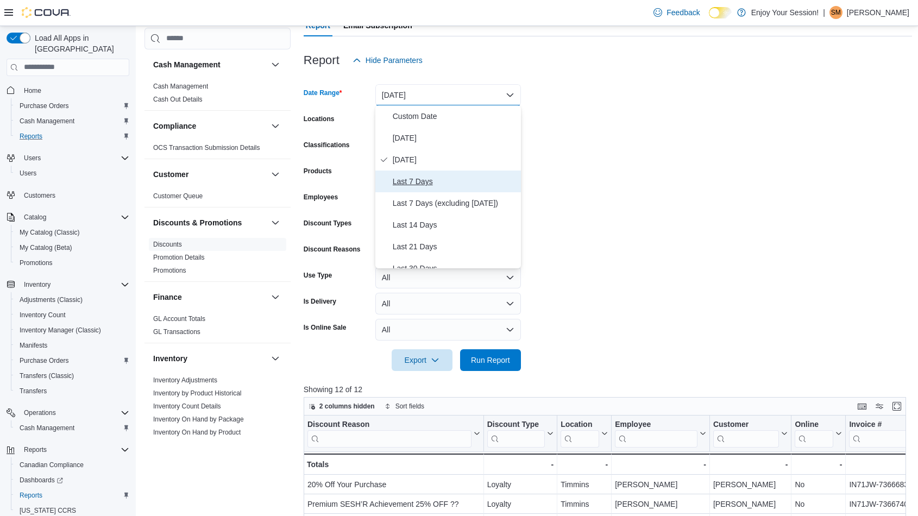
click at [422, 181] on span "Last 7 Days" at bounding box center [455, 181] width 124 height 13
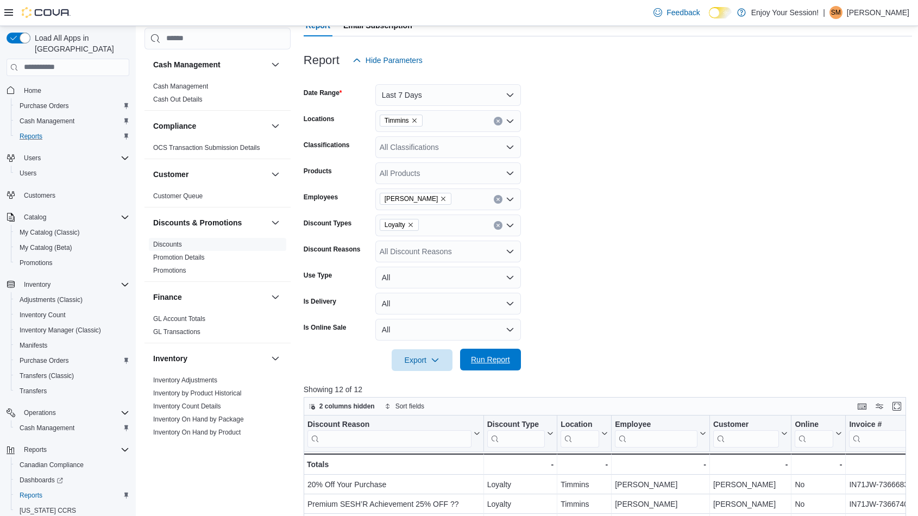
click at [495, 362] on span "Run Report" at bounding box center [490, 359] width 39 height 11
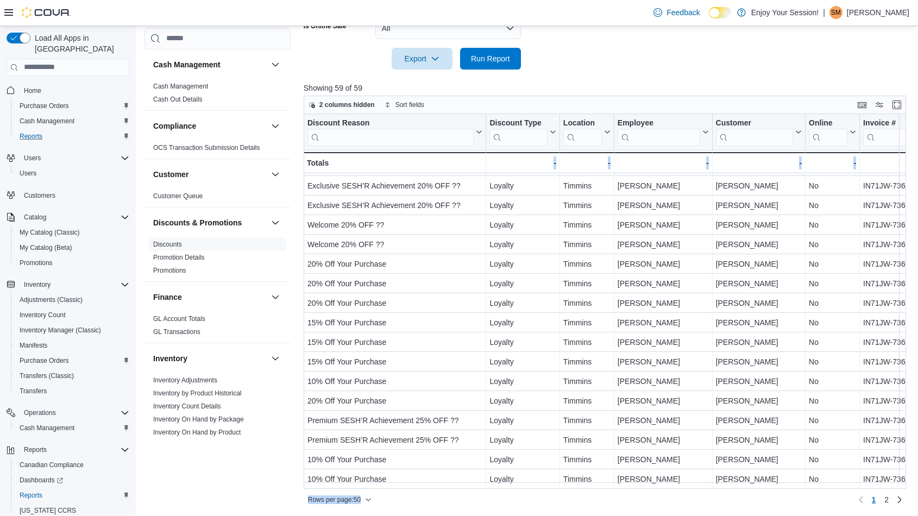
scroll to position [668, 0]
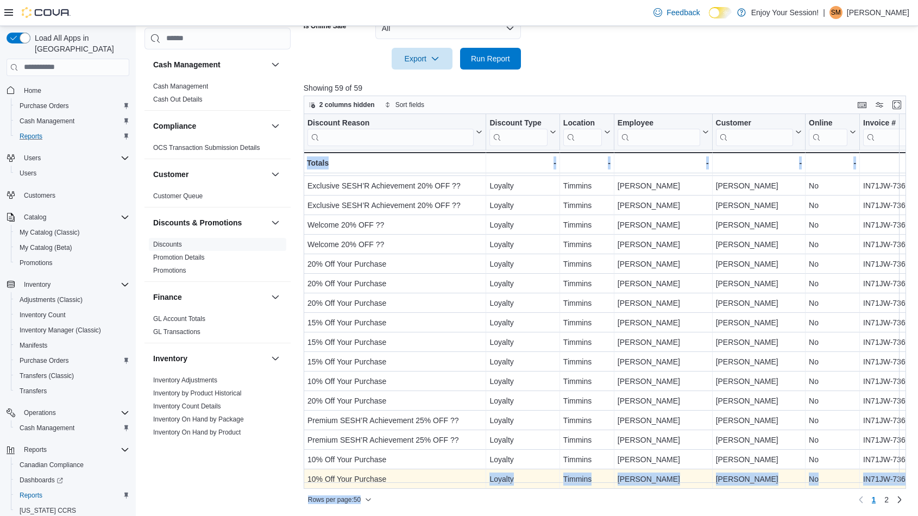
drag, startPoint x: 461, startPoint y: 487, endPoint x: 481, endPoint y: 481, distance: 21.1
click at [481, 481] on div "2 columns hidden Sort fields Discount Reason Click to view column header action…" at bounding box center [605, 302] width 603 height 413
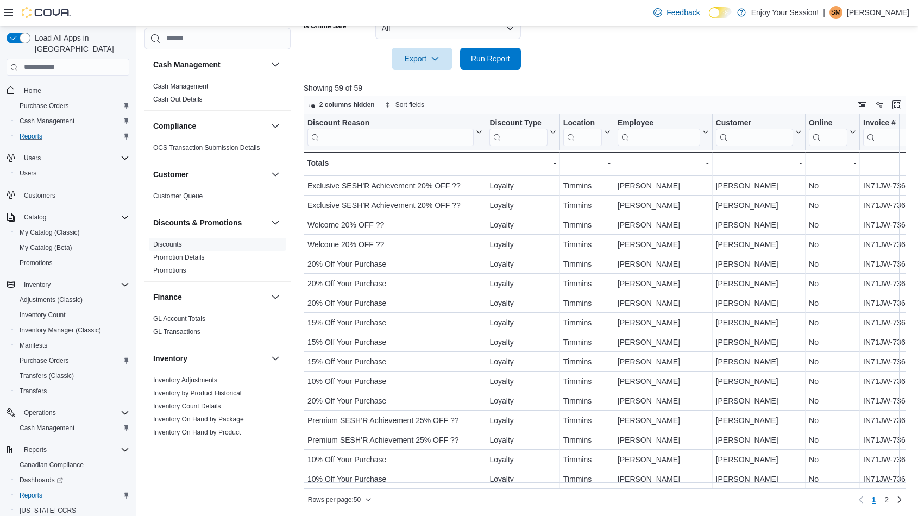
click at [283, 479] on div "Cash Management Cash Management Cash Out Details Compliance OCS Transaction Sub…" at bounding box center [218, 259] width 146 height 465
click at [889, 498] on span "2" at bounding box center [887, 500] width 4 height 11
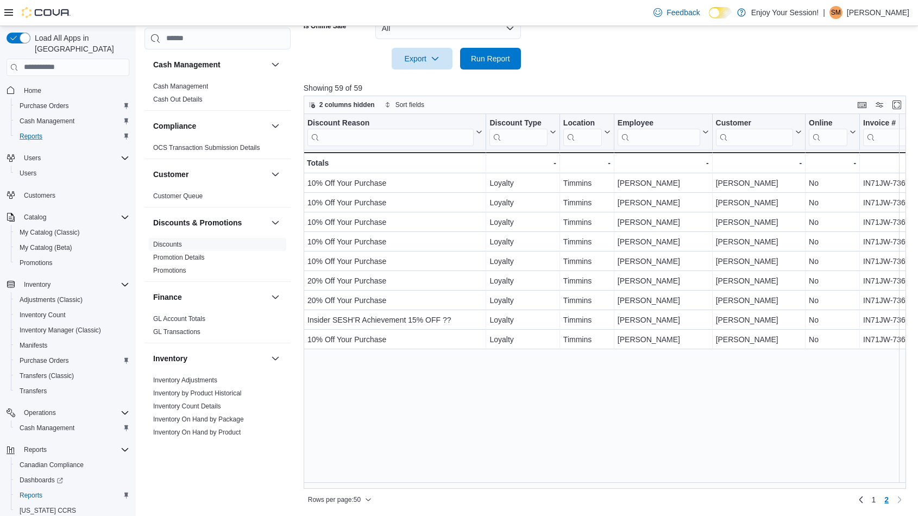
scroll to position [0, 0]
click at [385, 135] on input "search" at bounding box center [391, 136] width 166 height 17
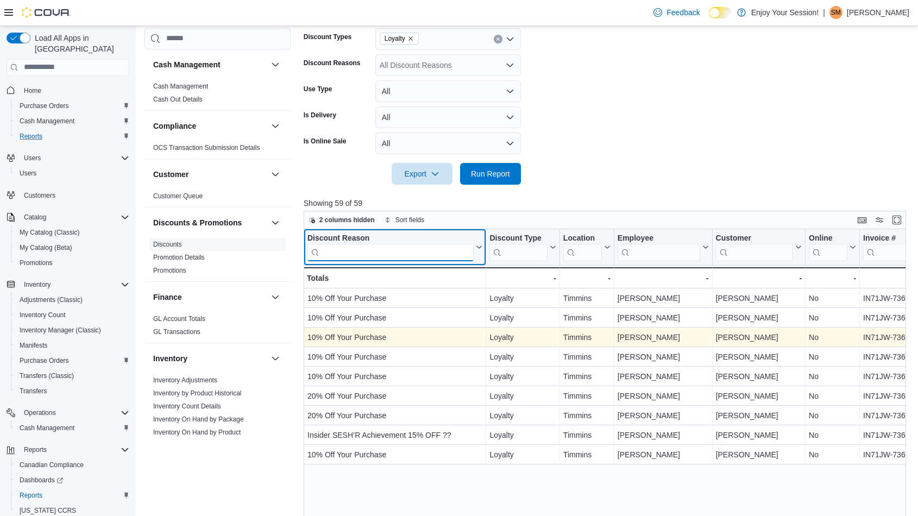
scroll to position [291, 0]
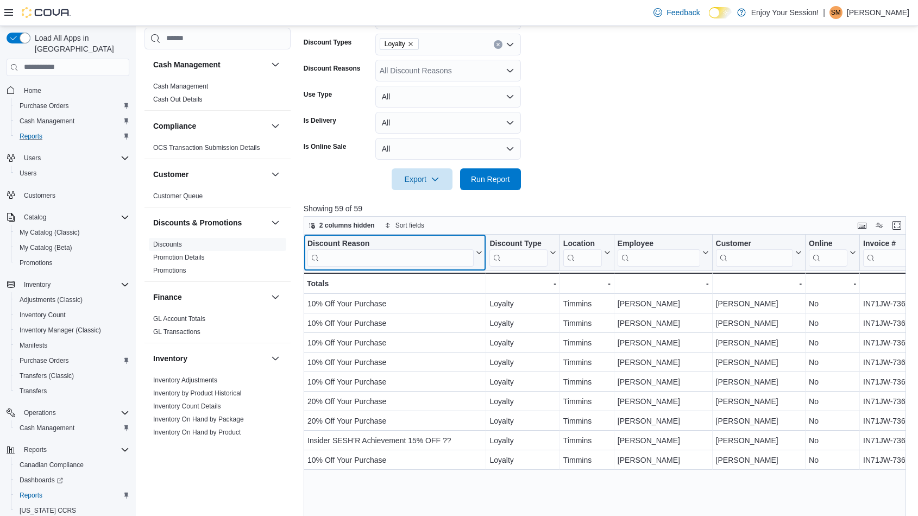
click at [479, 254] on icon at bounding box center [478, 252] width 9 height 7
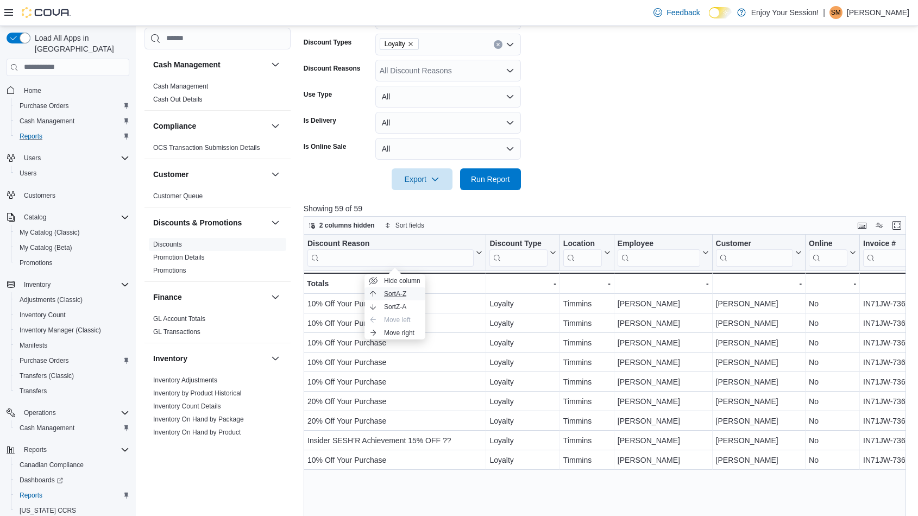
click at [404, 292] on span "Sort A-Z" at bounding box center [395, 294] width 22 height 9
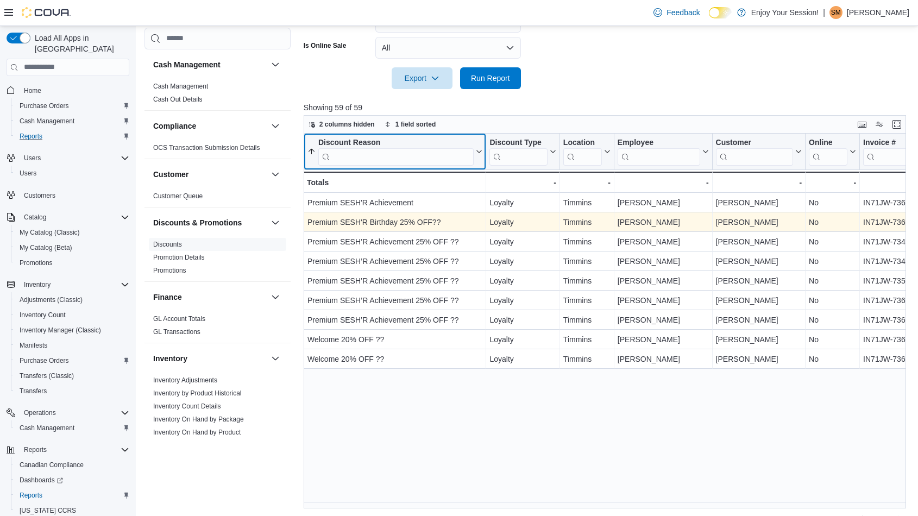
scroll to position [412, 0]
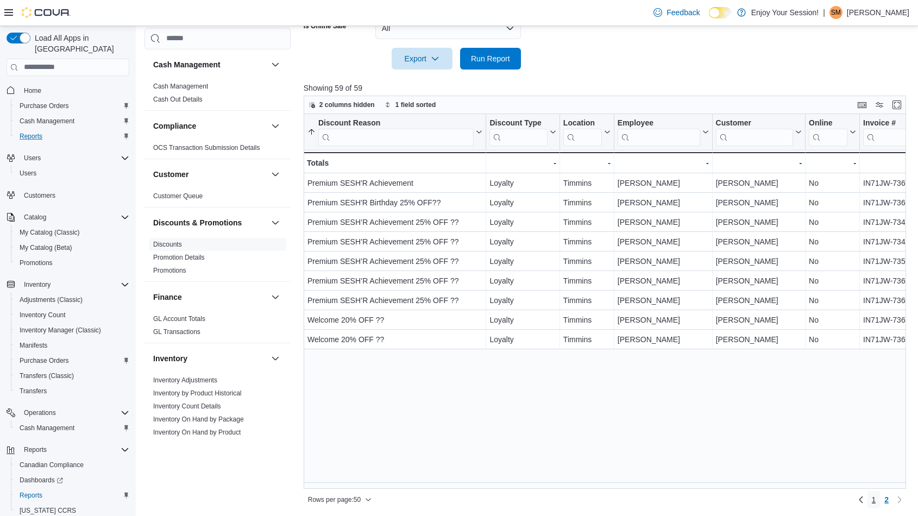
click at [877, 497] on span "1" at bounding box center [874, 500] width 4 height 11
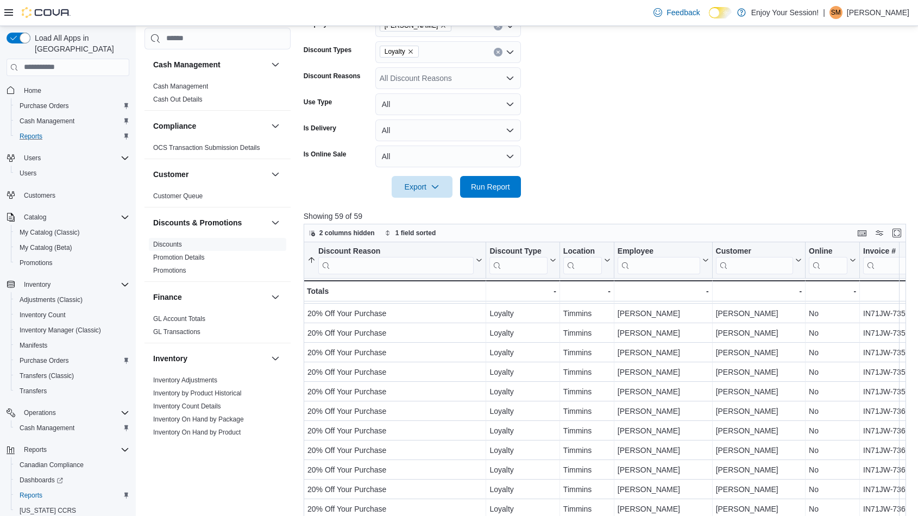
scroll to position [231, 0]
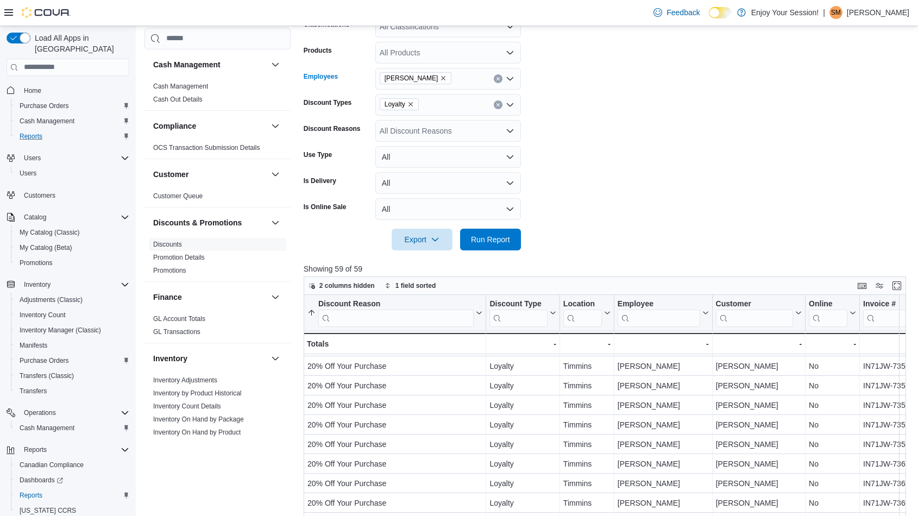
click at [498, 85] on div "[PERSON_NAME]" at bounding box center [449, 79] width 146 height 22
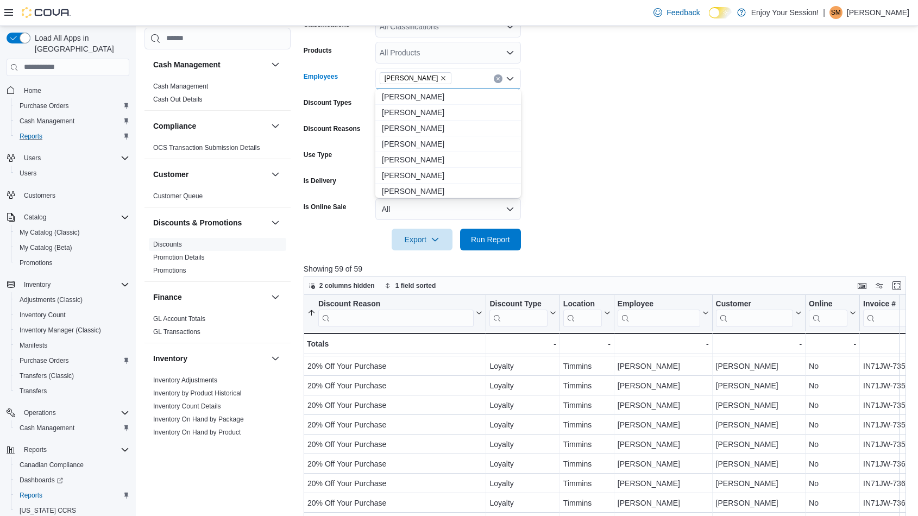
click at [496, 80] on button "Clear input" at bounding box center [498, 78] width 9 height 9
click at [480, 78] on div "All Employees Combo box. Selected. Combo box input. All Employees. Type some te…" at bounding box center [449, 79] width 146 height 22
type input "*****"
click at [409, 143] on span "Jesse Prior" at bounding box center [448, 144] width 133 height 11
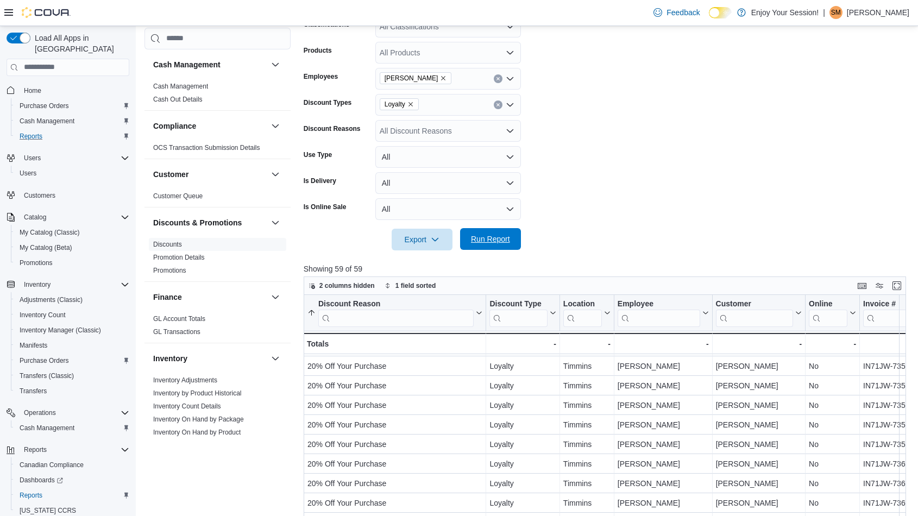
click at [498, 242] on span "Run Report" at bounding box center [490, 239] width 39 height 11
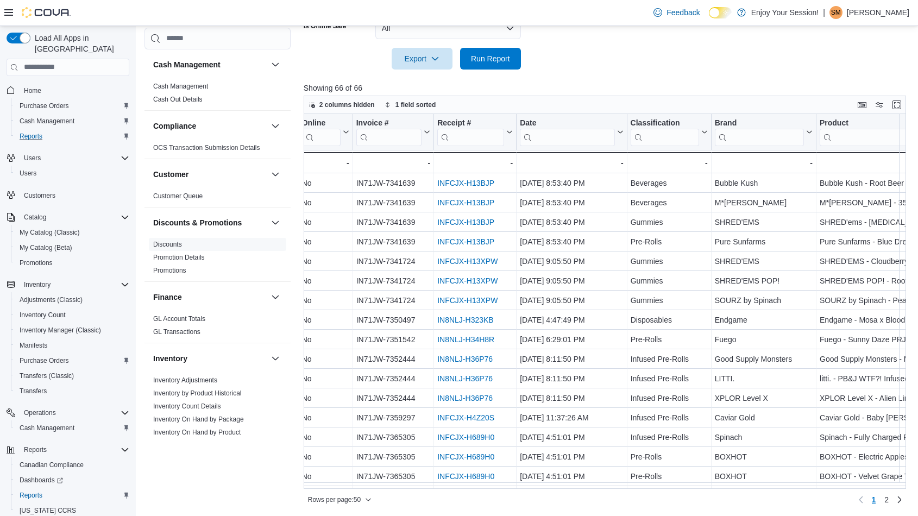
scroll to position [0, 460]
click at [623, 133] on icon at bounding box center [621, 132] width 9 height 7
click at [578, 182] on span "Sort High-Low" at bounding box center [580, 186] width 41 height 9
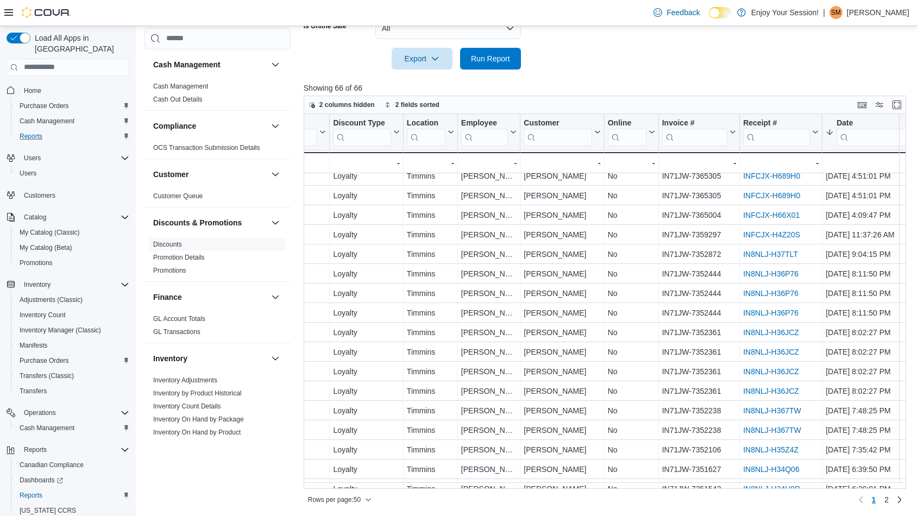
scroll to position [362, 157]
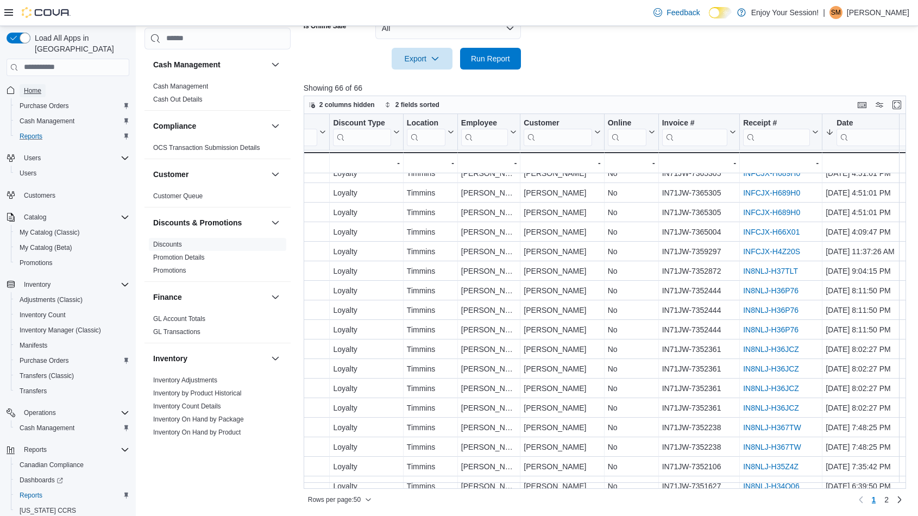
click at [34, 86] on span "Home" at bounding box center [32, 90] width 17 height 9
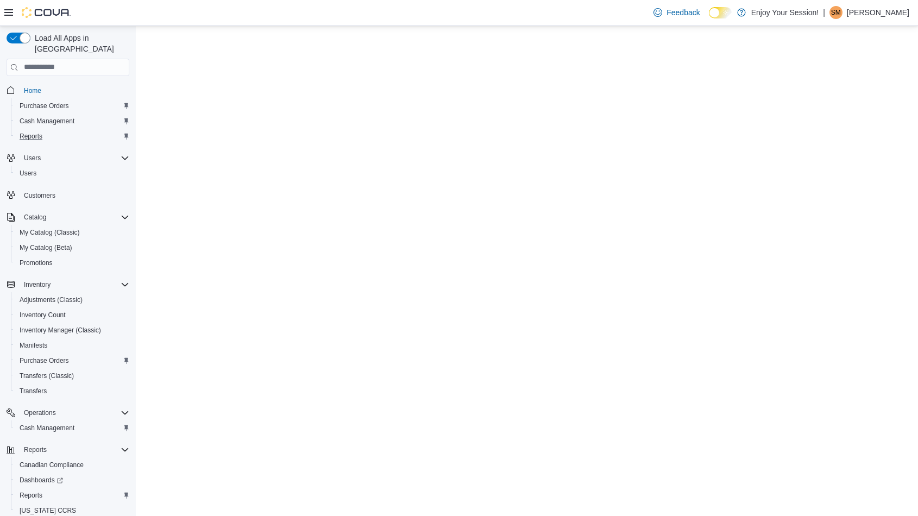
click at [34, 86] on span "Home" at bounding box center [32, 90] width 17 height 9
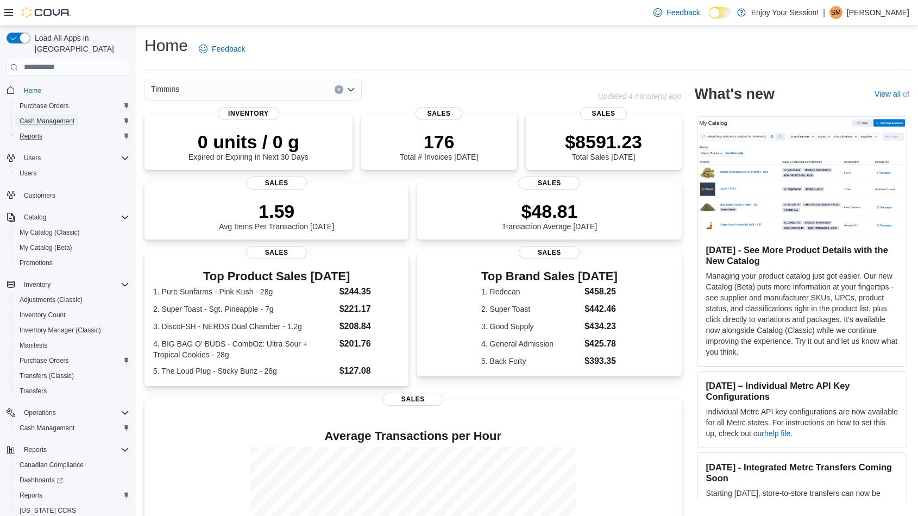
click at [52, 117] on span "Cash Management" at bounding box center [47, 121] width 55 height 9
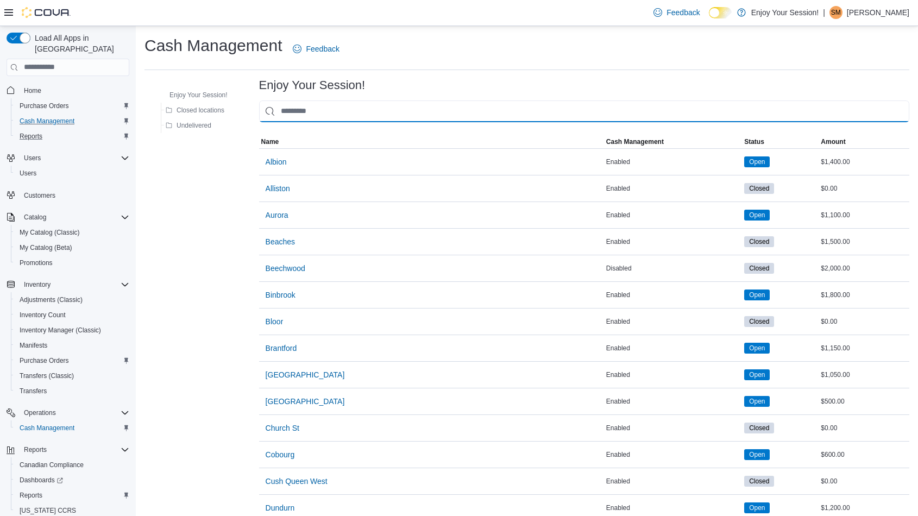
click at [342, 111] on input "This is a search bar. As you type, the results lower in the page will automatic…" at bounding box center [584, 112] width 650 height 22
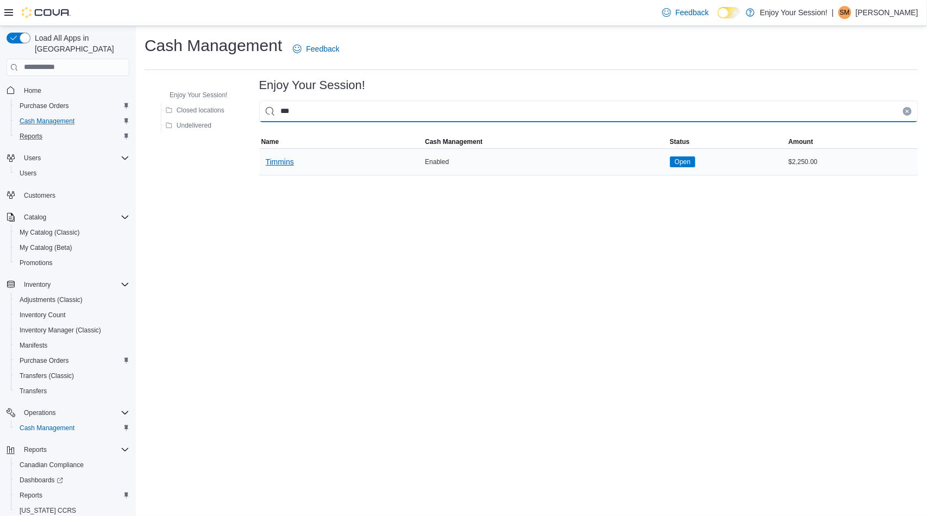
type input "***"
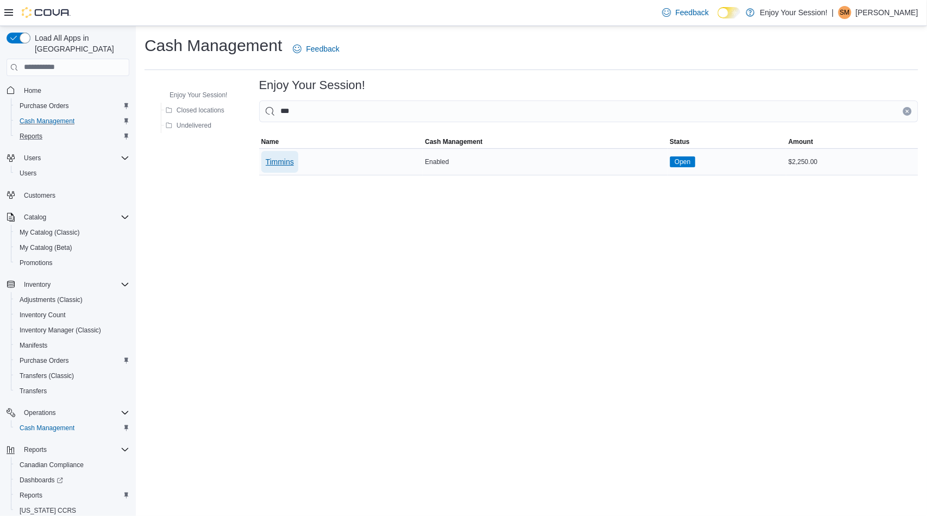
click at [284, 158] on span "Timmins" at bounding box center [280, 162] width 28 height 11
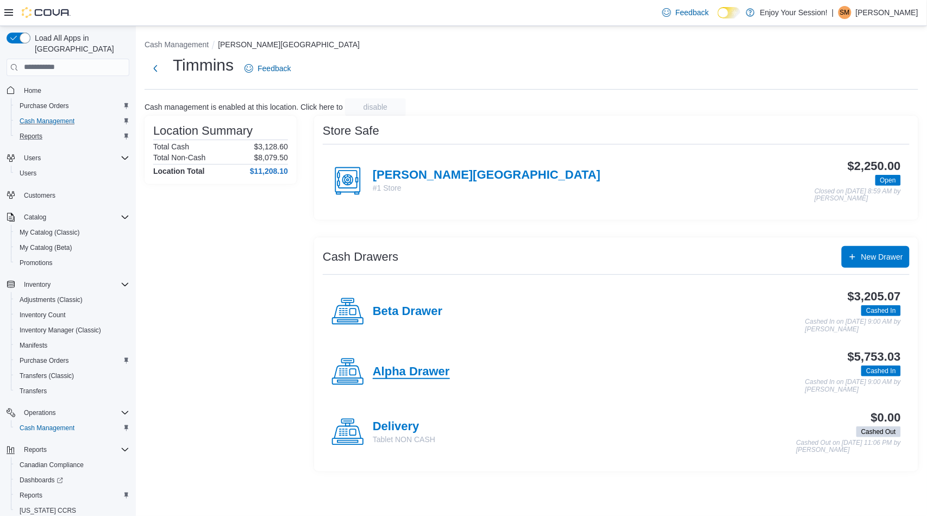
click at [414, 373] on h4 "Alpha Drawer" at bounding box center [411, 372] width 77 height 14
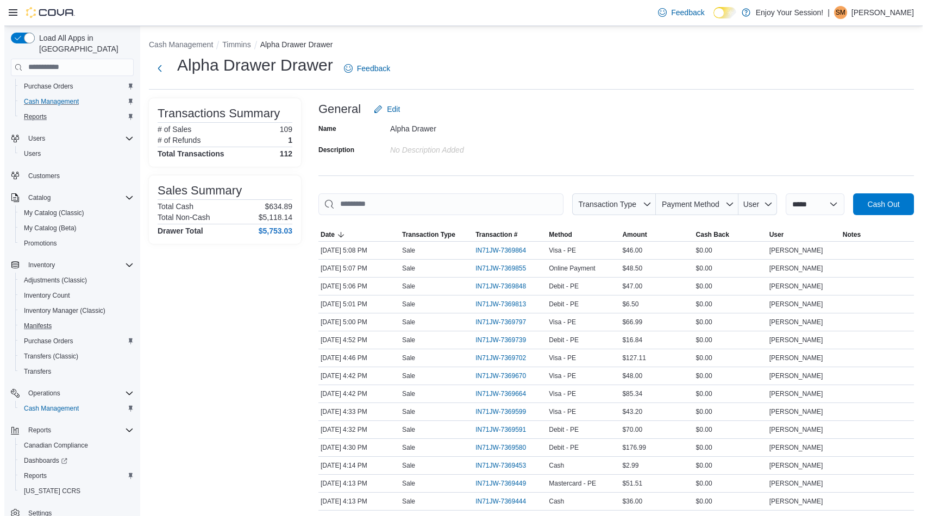
scroll to position [29, 0]
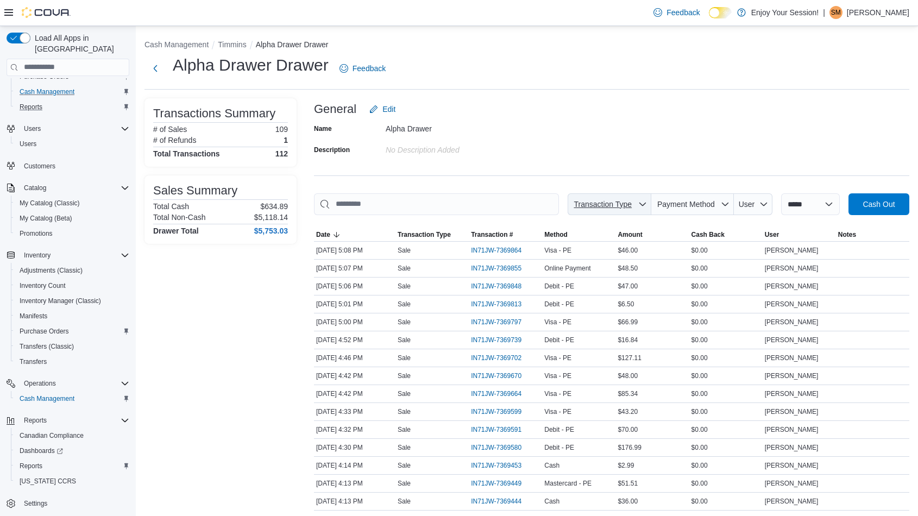
click at [639, 204] on icon "button" at bounding box center [643, 204] width 9 height 9
click at [578, 246] on span "Cash Skim To Safe" at bounding box center [615, 245] width 128 height 13
type input "**********"
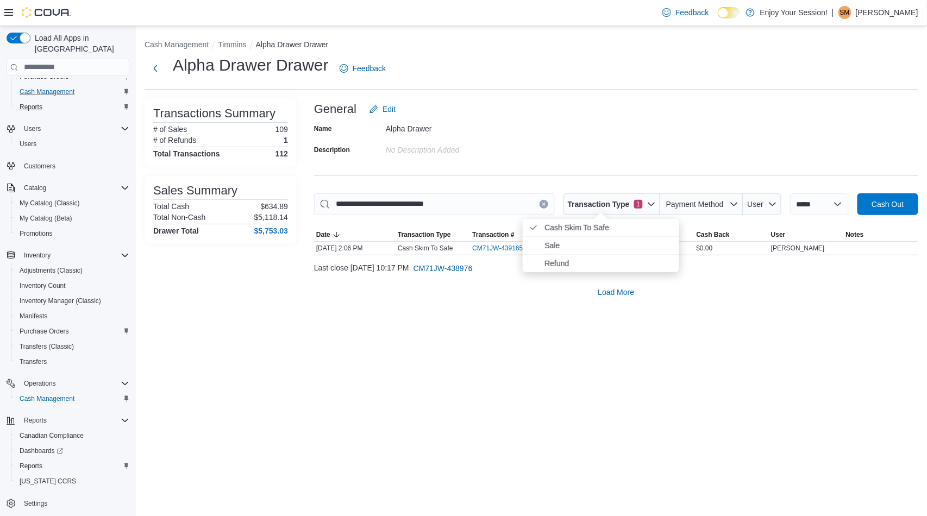
click at [547, 333] on div "**********" at bounding box center [531, 271] width 791 height 491
click at [155, 67] on button "Next" at bounding box center [156, 68] width 22 height 22
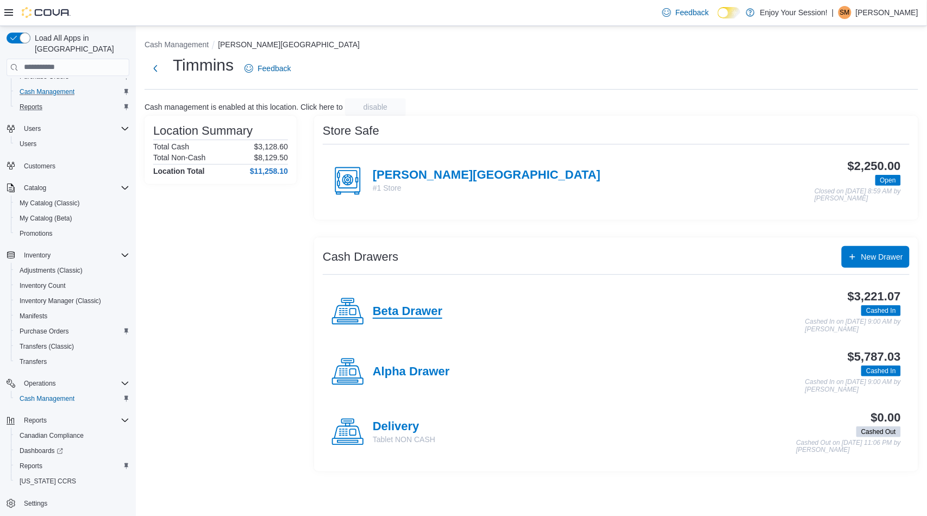
click at [426, 310] on h4 "Beta Drawer" at bounding box center [408, 312] width 70 height 14
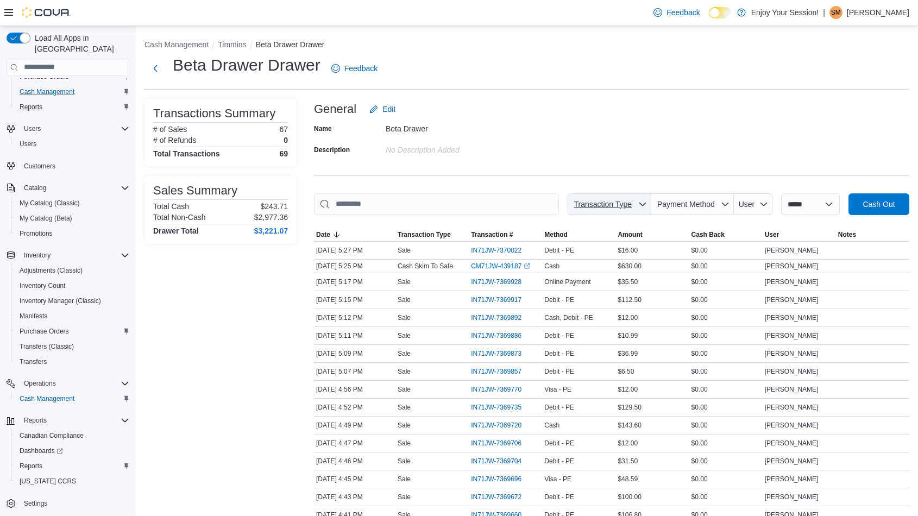
click at [588, 214] on span "Transaction Type" at bounding box center [609, 204] width 75 height 22
click at [599, 242] on span "Cash Skim To Safe" at bounding box center [602, 245] width 103 height 13
type input "**********"
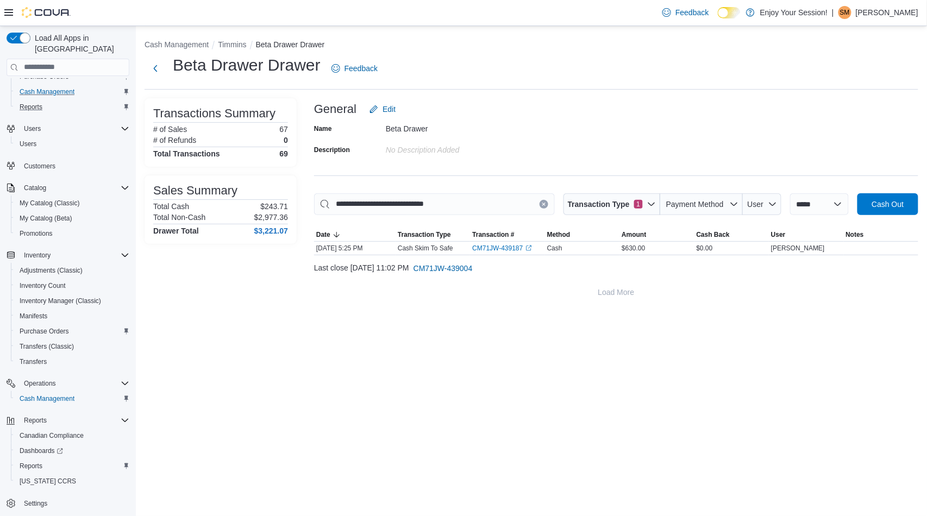
click at [529, 339] on div "**********" at bounding box center [531, 271] width 791 height 491
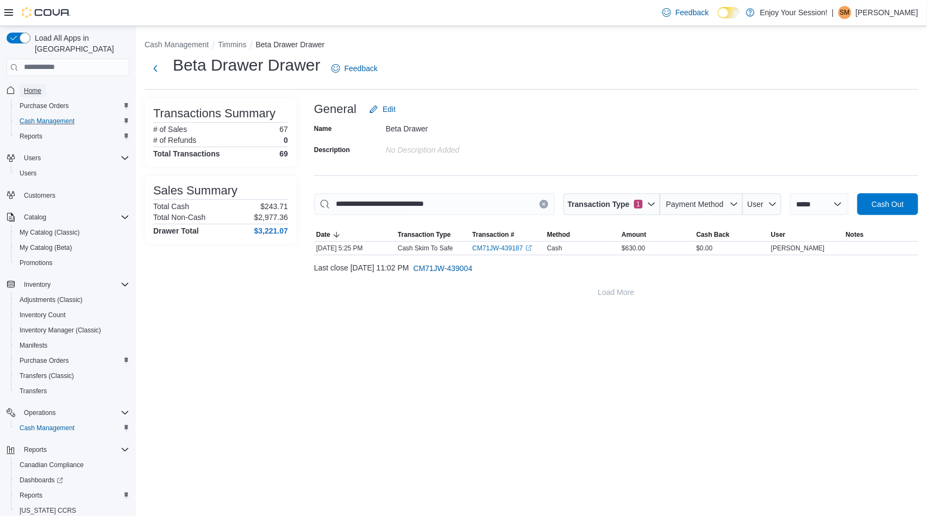
click at [34, 86] on span "Home" at bounding box center [32, 90] width 17 height 9
